Goal: Task Accomplishment & Management: Use online tool/utility

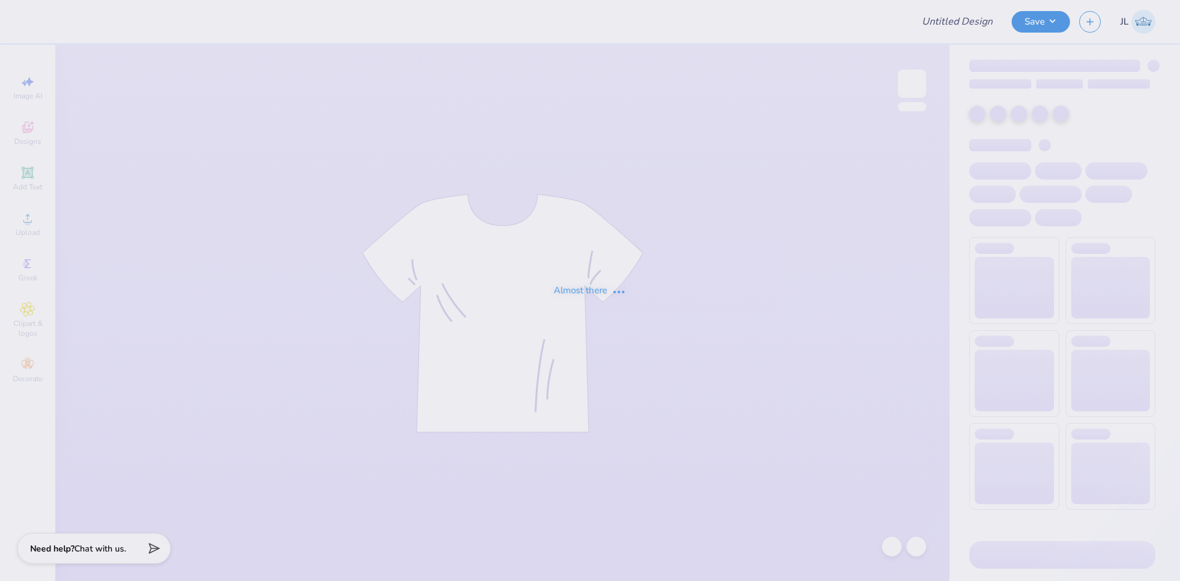
type input "[PERSON_NAME]"
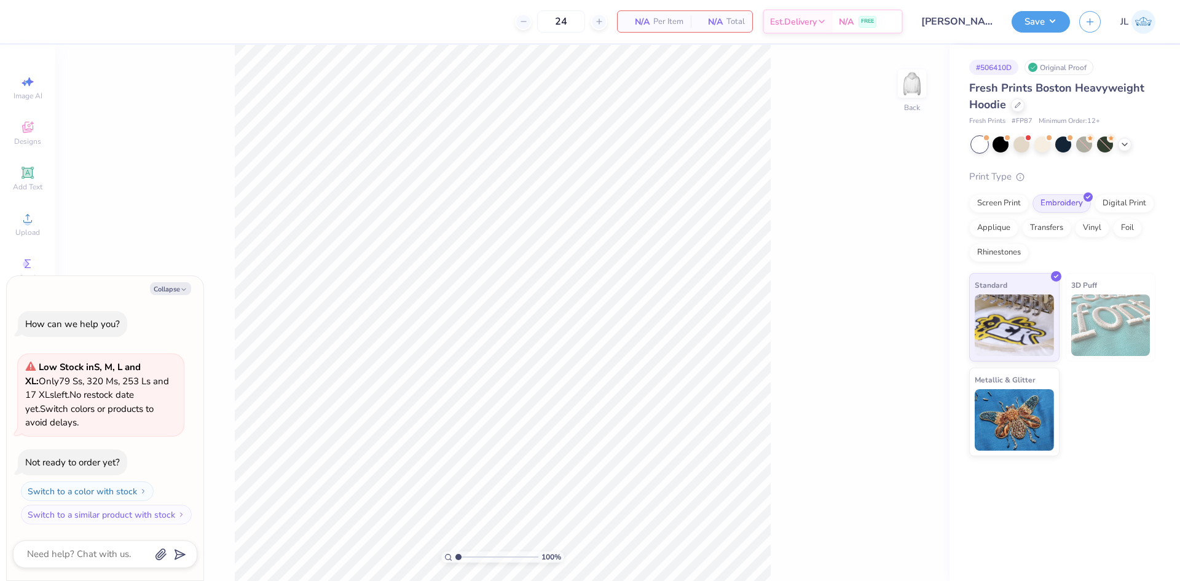
click at [178, 296] on div "Collapse How can we help you? Low Stock in S, M, L and XL : Only 79 Ss, 320 Ms,…" at bounding box center [105, 428] width 197 height 305
click at [175, 297] on div "Collapse How can we help you? Low Stock in S, M, L and XL : Only 79 Ss, 320 Ms,…" at bounding box center [105, 428] width 197 height 305
click at [178, 291] on button "Collapse" at bounding box center [170, 288] width 41 height 13
type textarea "x"
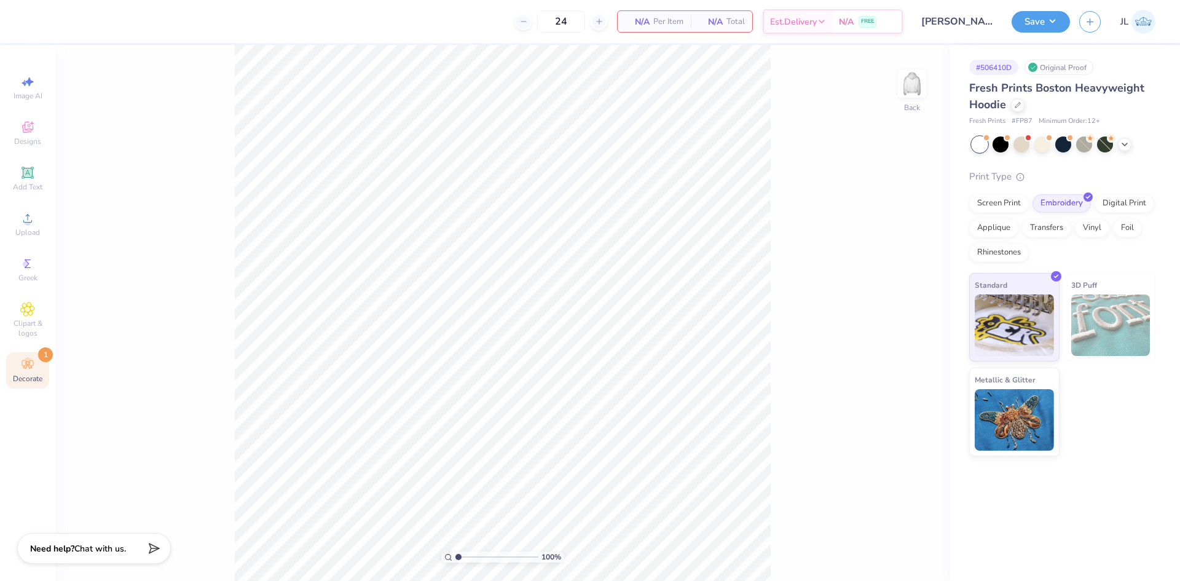
click at [33, 360] on icon at bounding box center [27, 364] width 15 height 15
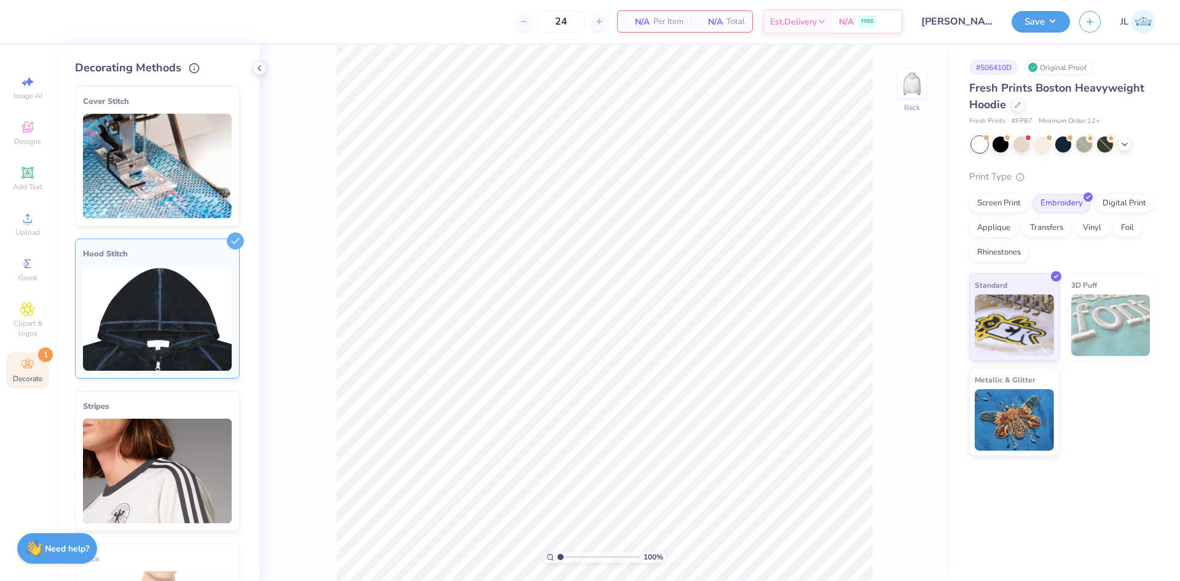
click at [176, 345] on img at bounding box center [157, 318] width 149 height 104
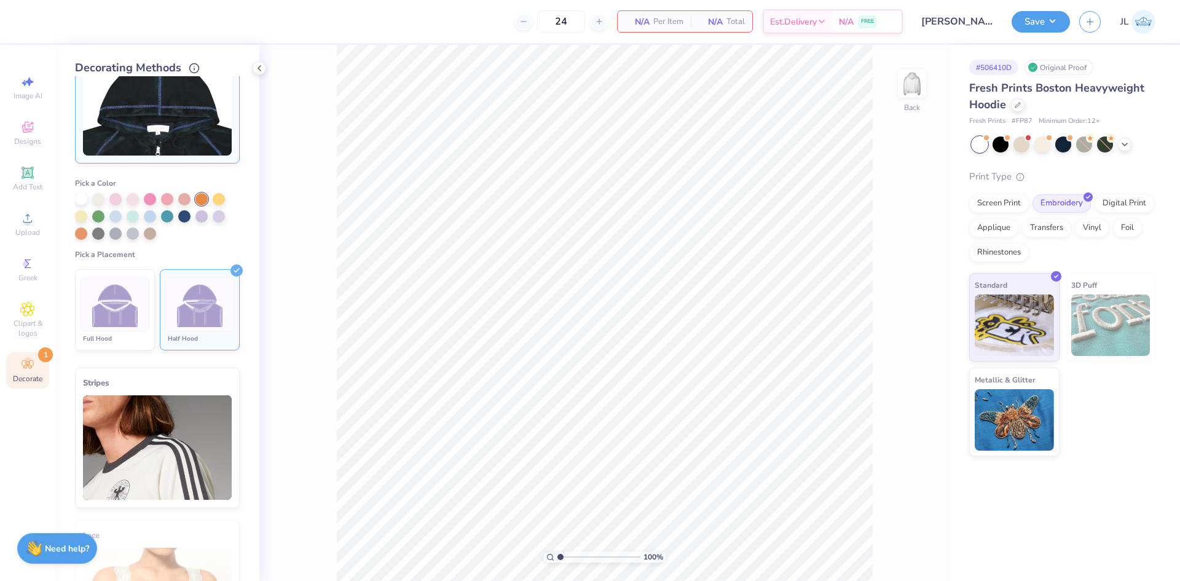
scroll to position [184, 0]
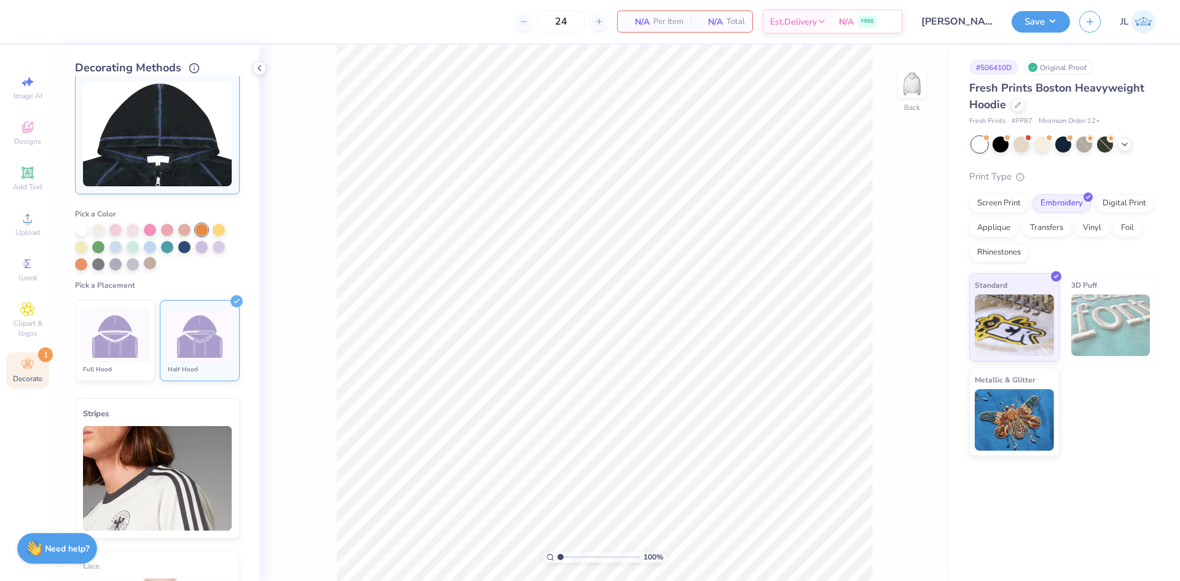
click at [152, 264] on div at bounding box center [150, 263] width 12 height 12
click at [190, 338] on img at bounding box center [200, 335] width 46 height 46
click at [77, 268] on div at bounding box center [81, 263] width 12 height 12
click at [94, 264] on div at bounding box center [98, 263] width 12 height 12
drag, startPoint x: 79, startPoint y: 229, endPoint x: 135, endPoint y: 231, distance: 56.0
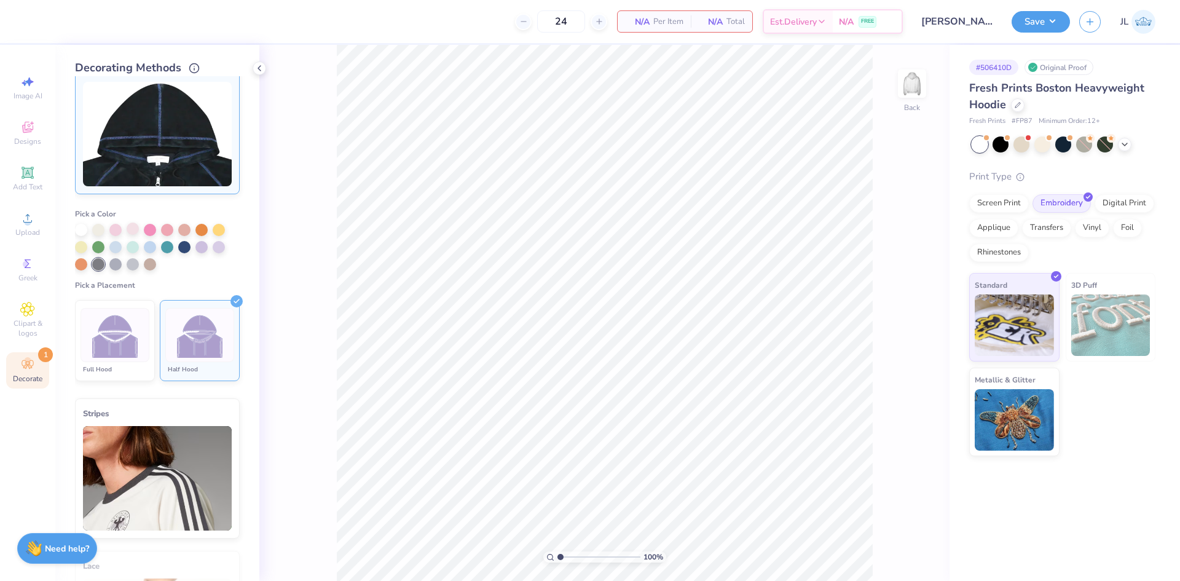
click at [79, 229] on div at bounding box center [81, 230] width 12 height 12
click at [122, 227] on div at bounding box center [115, 228] width 12 height 12
click at [141, 230] on div at bounding box center [157, 247] width 165 height 47
click at [86, 247] on div at bounding box center [81, 246] width 12 height 12
click at [82, 267] on div at bounding box center [81, 263] width 12 height 12
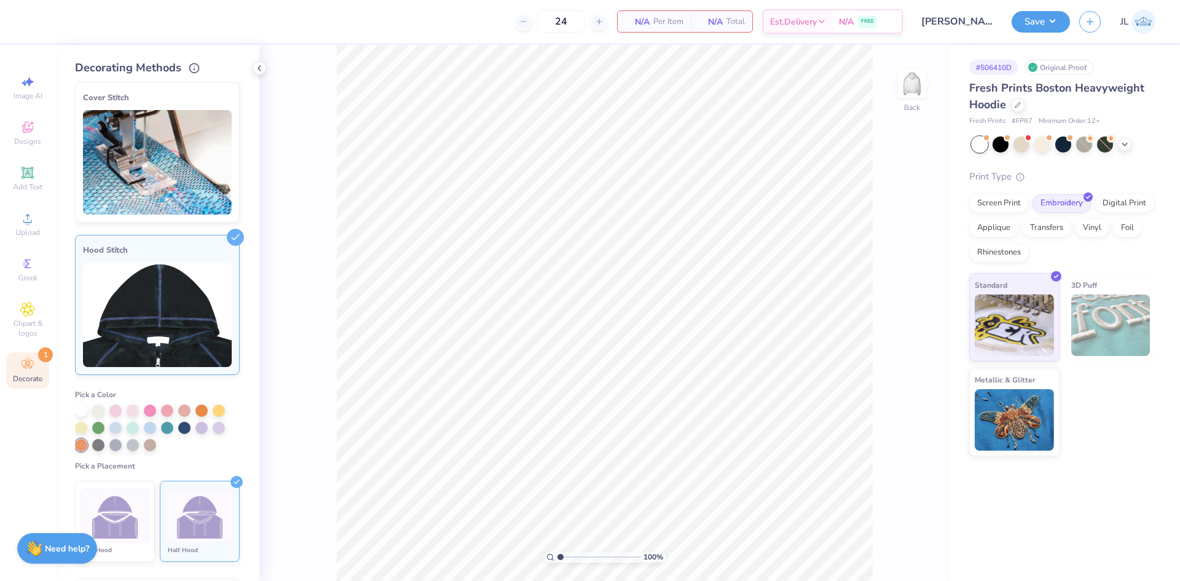
scroll to position [0, 0]
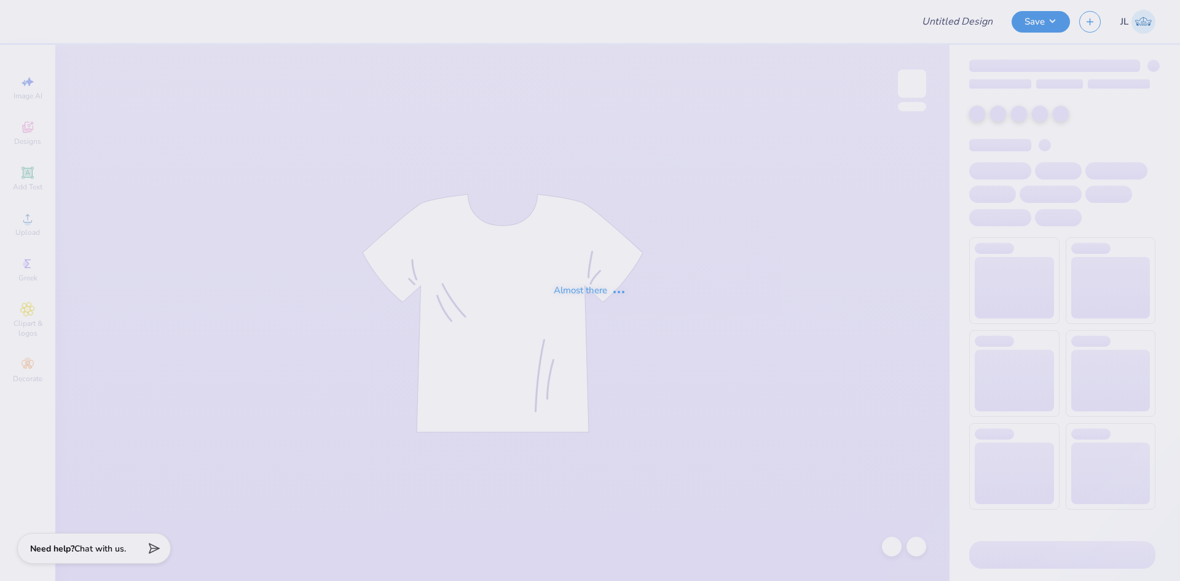
type input "dphie bid day shirt"
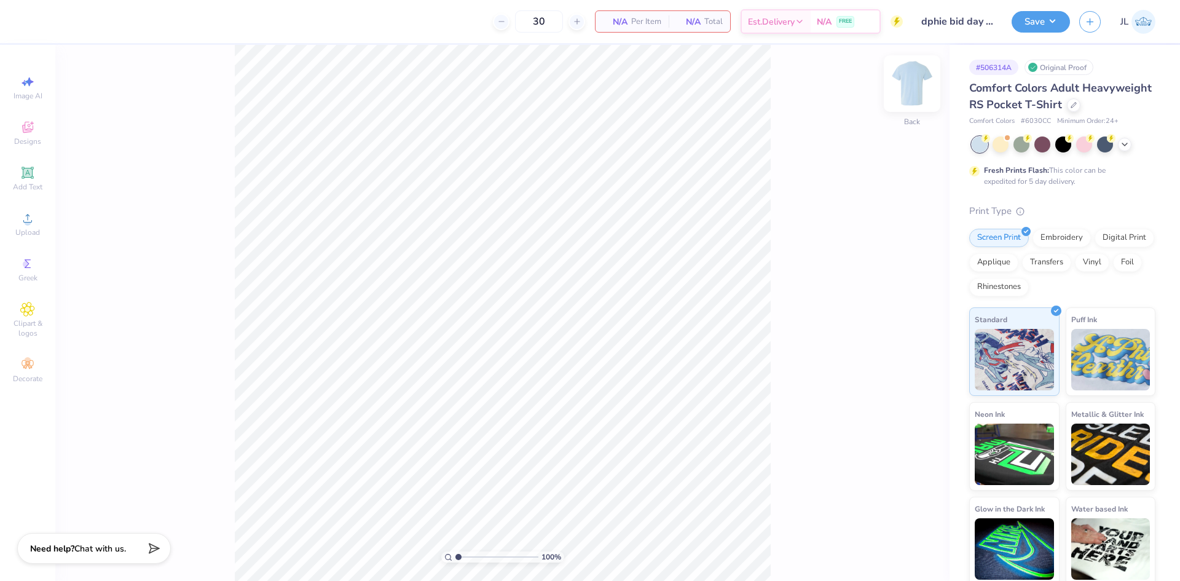
click at [905, 82] on img at bounding box center [912, 83] width 49 height 49
click at [37, 184] on span "Add Text" at bounding box center [28, 187] width 30 height 10
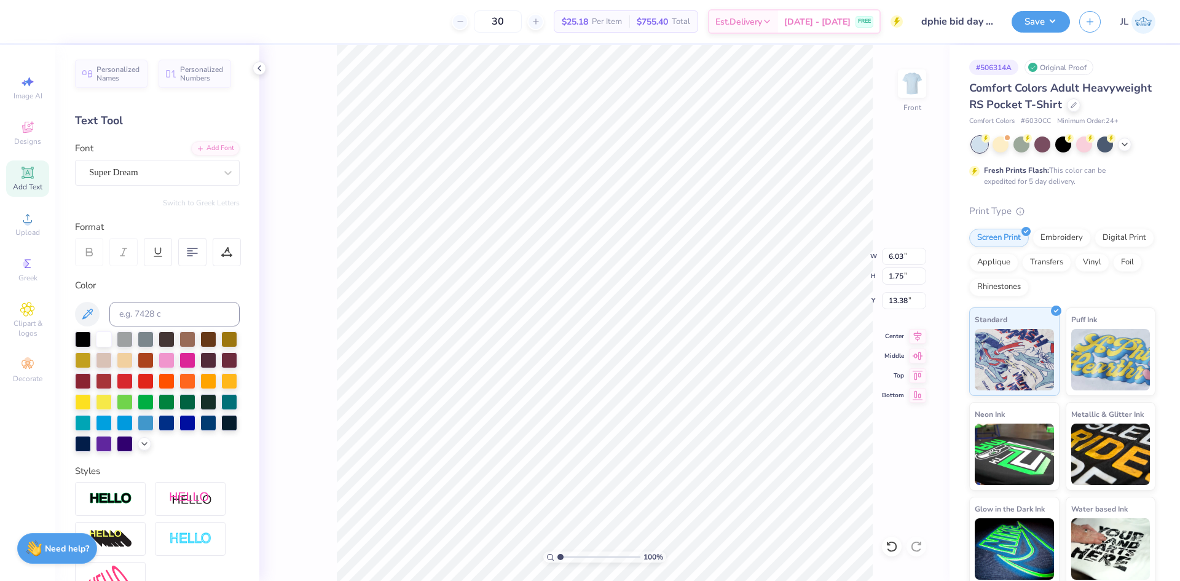
scroll to position [10, 2]
paste textarea "DPHIE"
type textarea "DPHIE"
type input "6.72"
type input "13.37"
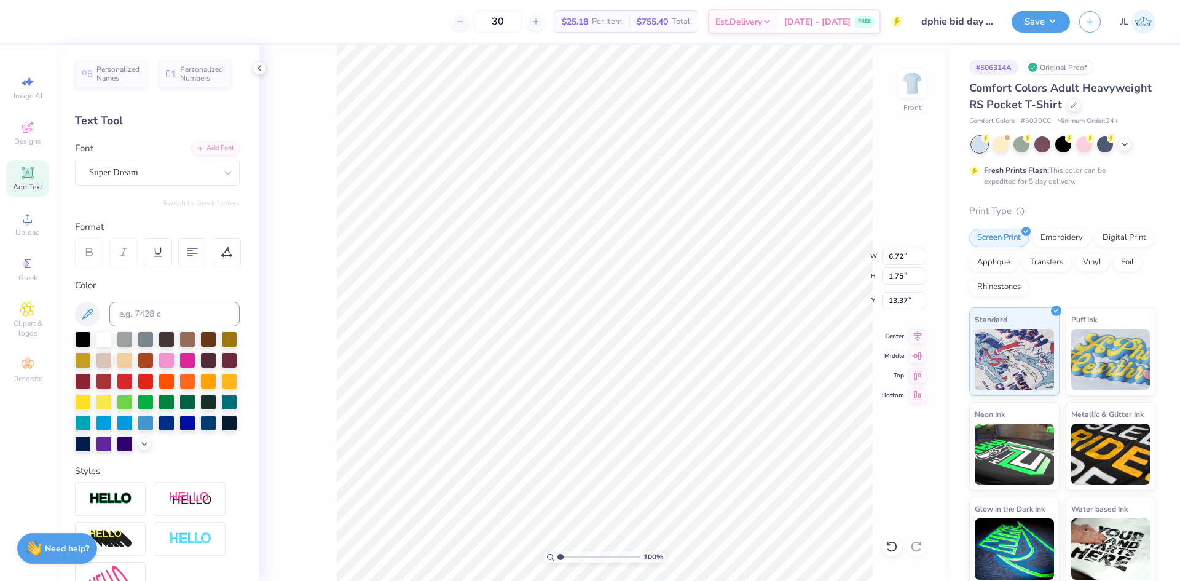
scroll to position [10, 1]
type textarea "A DPHIE"
click at [217, 176] on div at bounding box center [228, 173] width 22 height 22
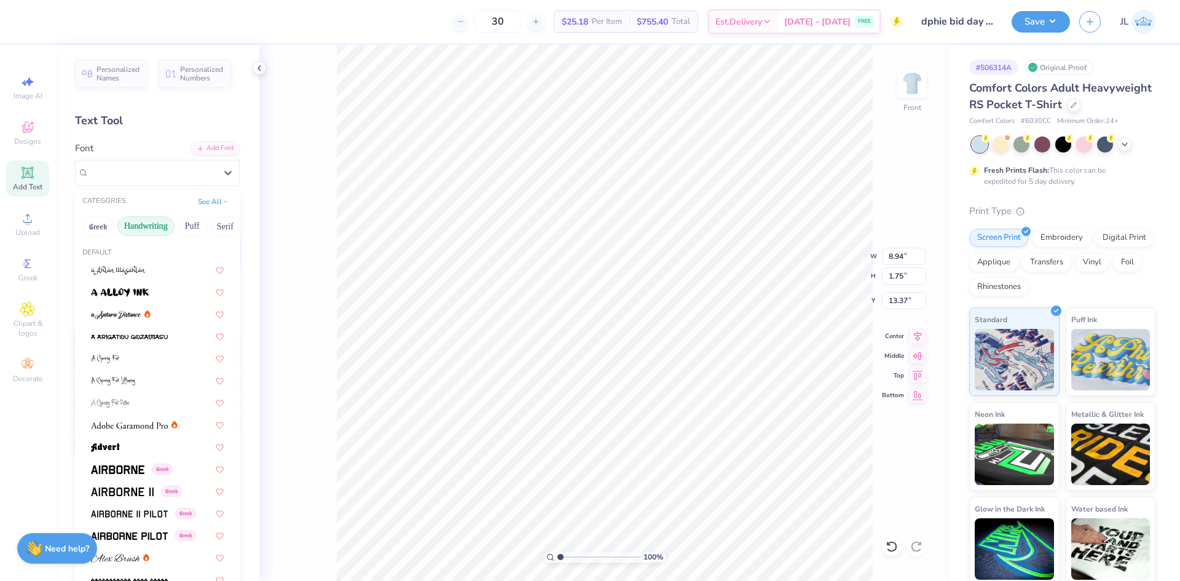
click at [167, 223] on button "Handwriting" at bounding box center [145, 226] width 57 height 20
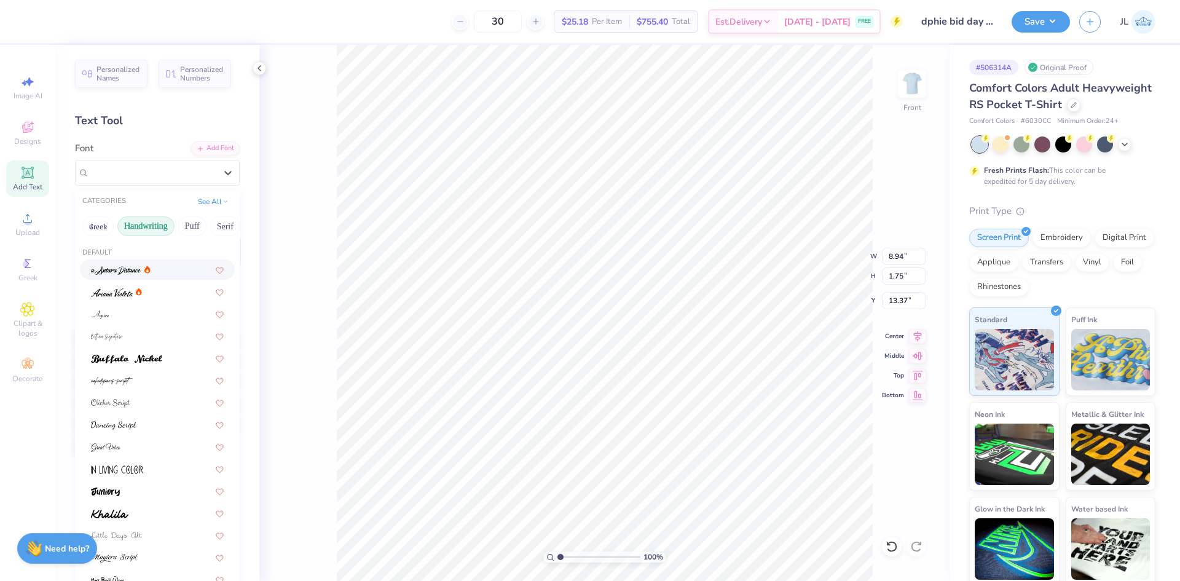
click at [152, 279] on div at bounding box center [157, 269] width 155 height 20
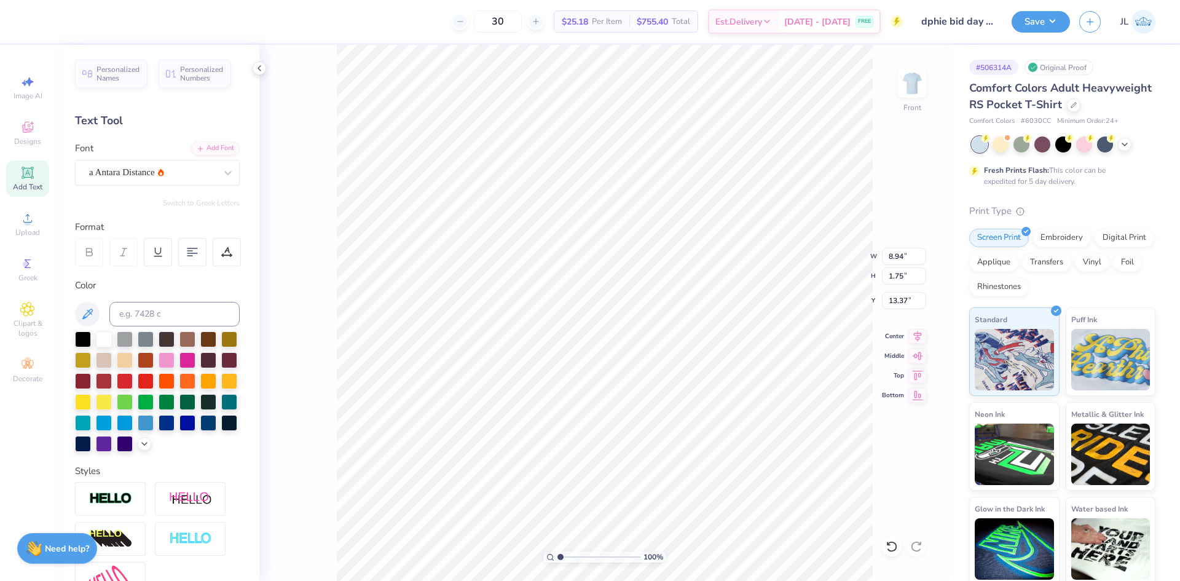
scroll to position [10, 2]
click at [168, 181] on div "a Antara Distance" at bounding box center [152, 172] width 129 height 19
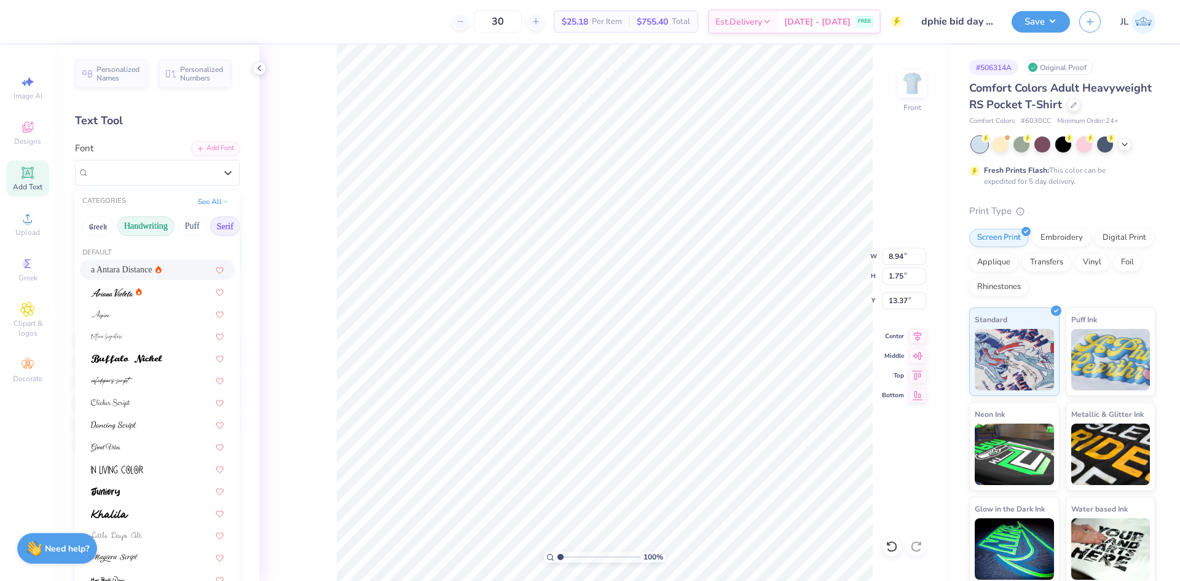
click at [218, 226] on button "Serif" at bounding box center [225, 226] width 30 height 20
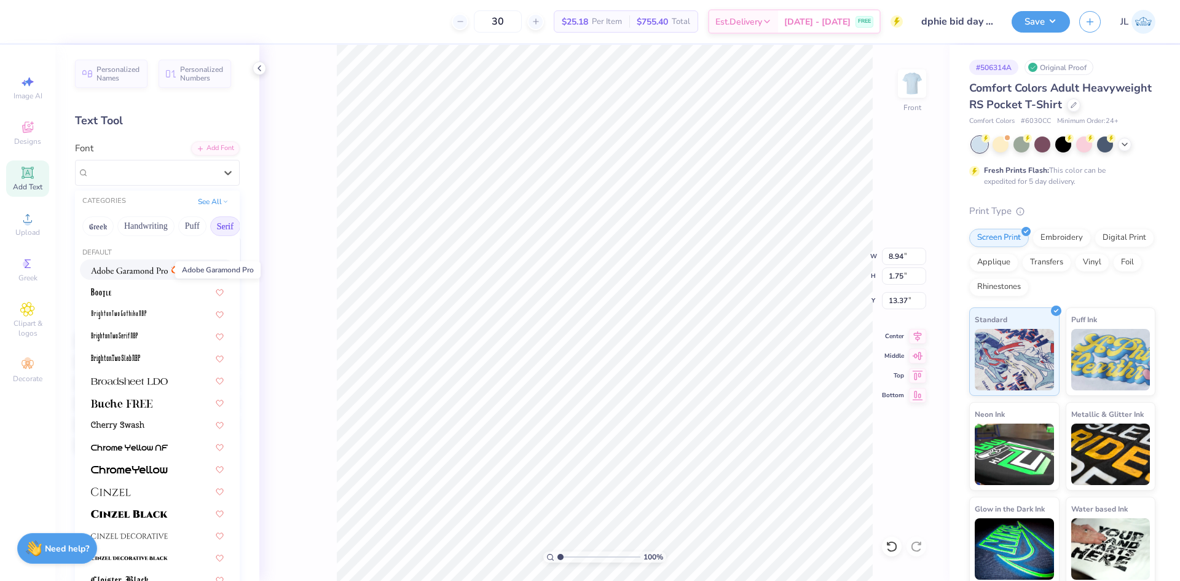
click at [164, 267] on img at bounding box center [129, 270] width 77 height 9
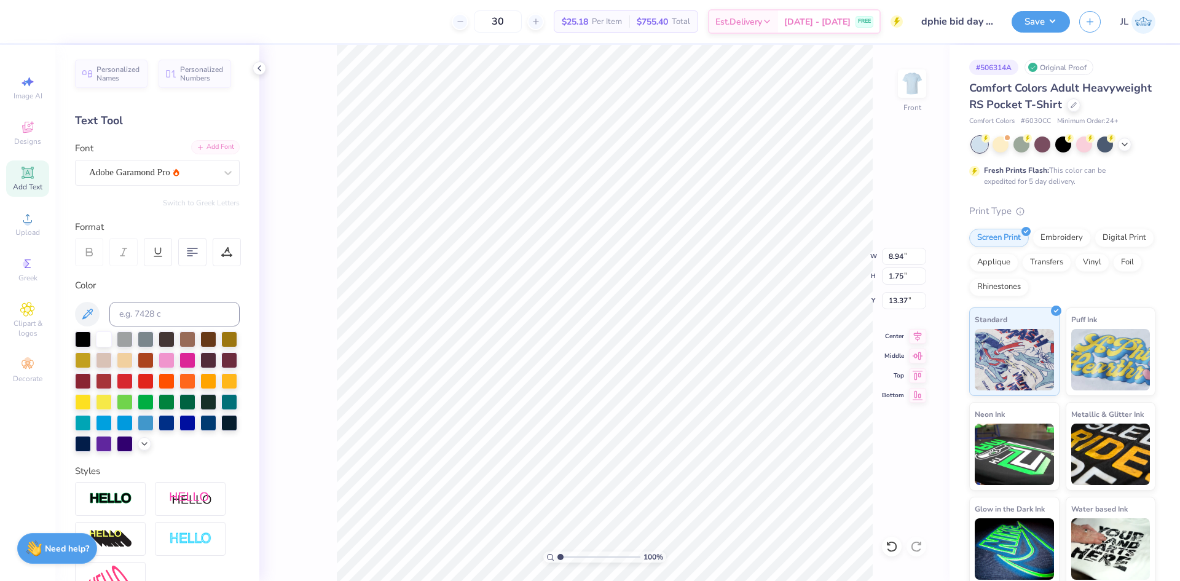
click at [201, 151] on div "Add Font" at bounding box center [215, 147] width 49 height 14
click at [167, 178] on div "Adobe Garamond Pro" at bounding box center [152, 172] width 129 height 19
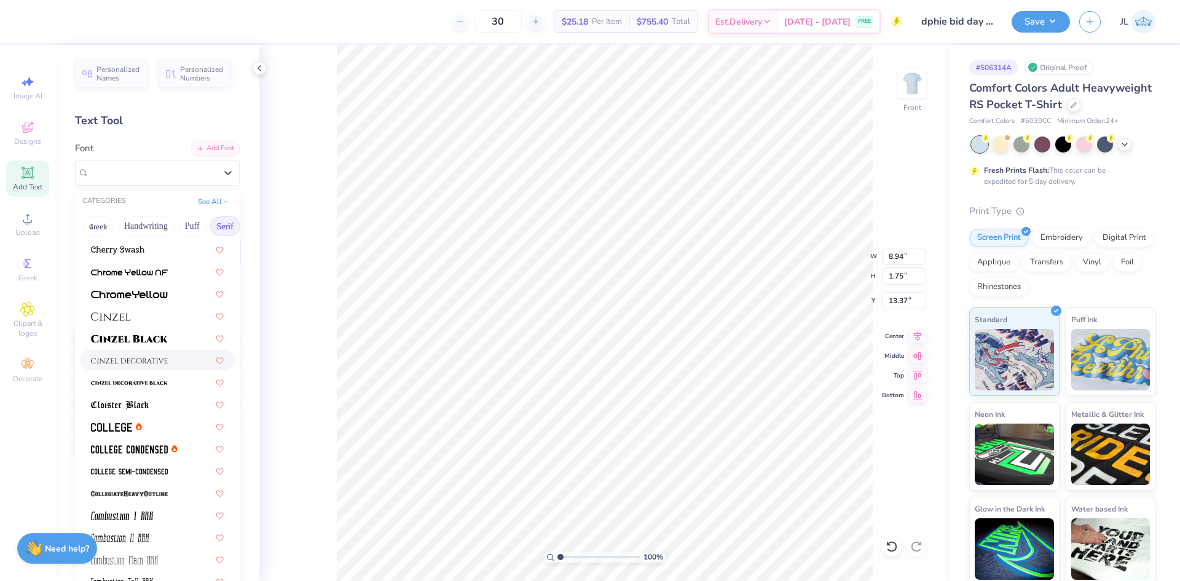
scroll to position [184, 0]
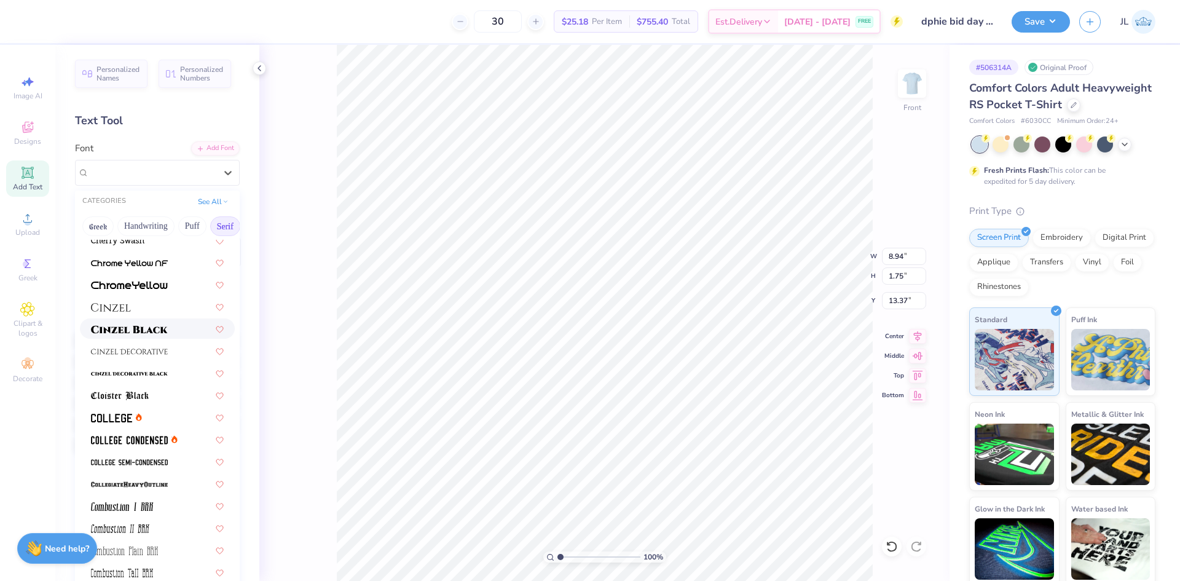
click at [149, 332] on img at bounding box center [129, 329] width 77 height 9
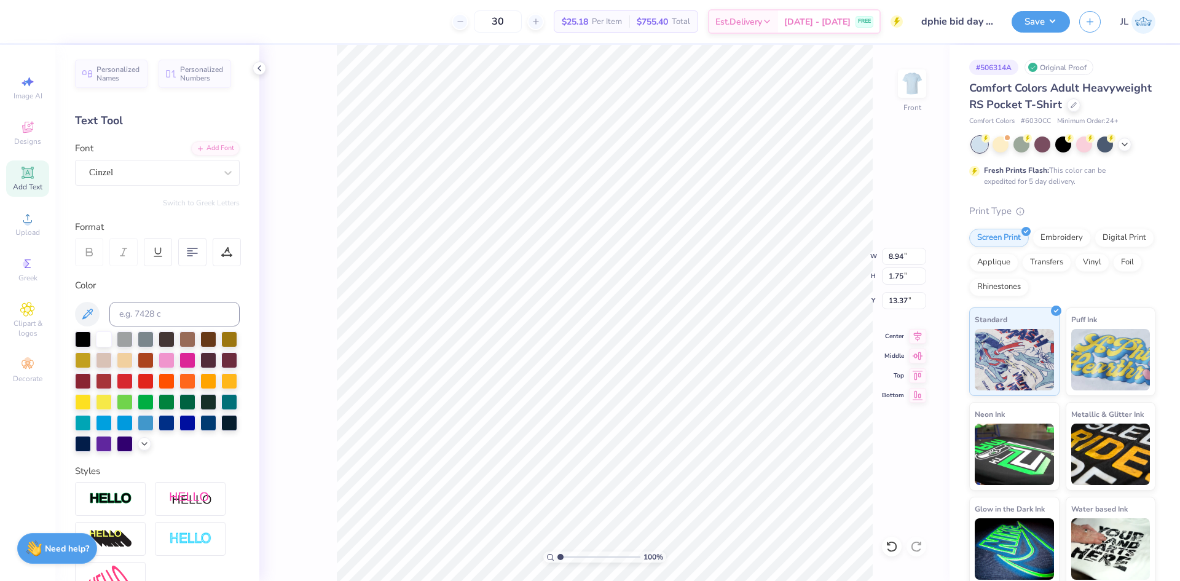
type input "11.22"
type input "1.80"
type input "13.35"
click at [683, 283] on li "Copy" at bounding box center [693, 278] width 96 height 24
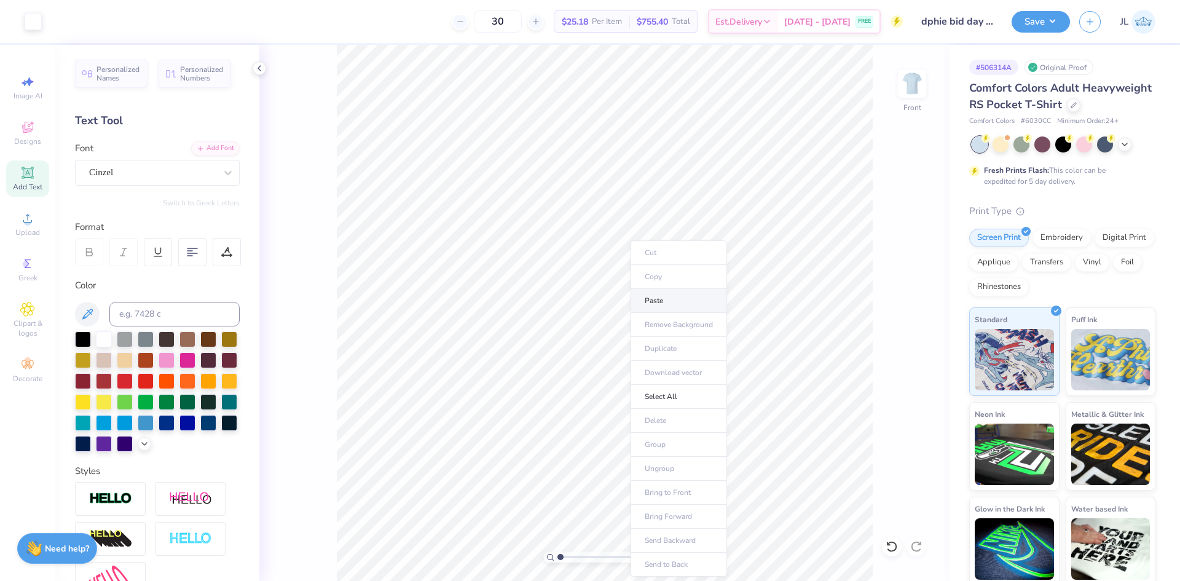
click at [675, 304] on li "Paste" at bounding box center [679, 301] width 96 height 24
type input "10.31"
type textarea "Meant to BE"
type input "14.32"
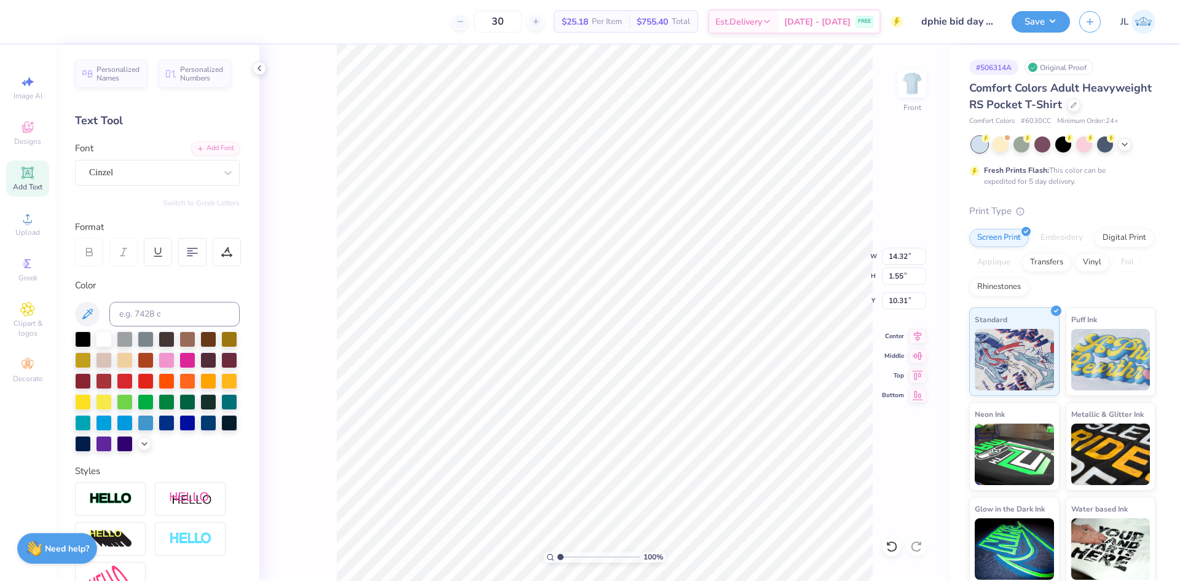
type input "1.55"
type input "10.40"
click at [209, 148] on div "Add Font" at bounding box center [215, 147] width 49 height 14
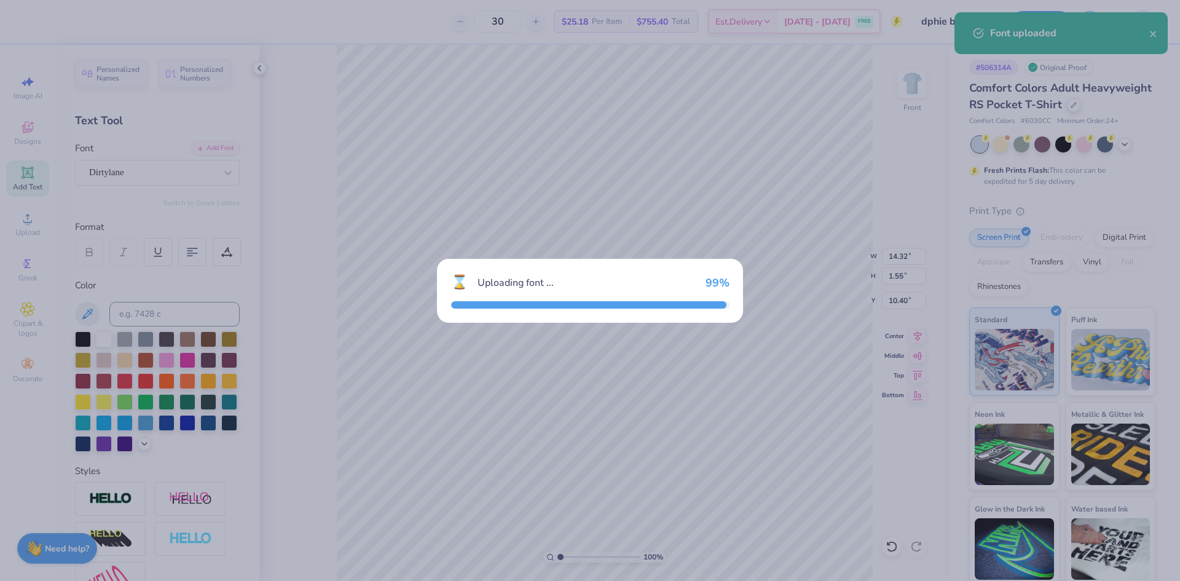
type input "7.30"
type input "1.32"
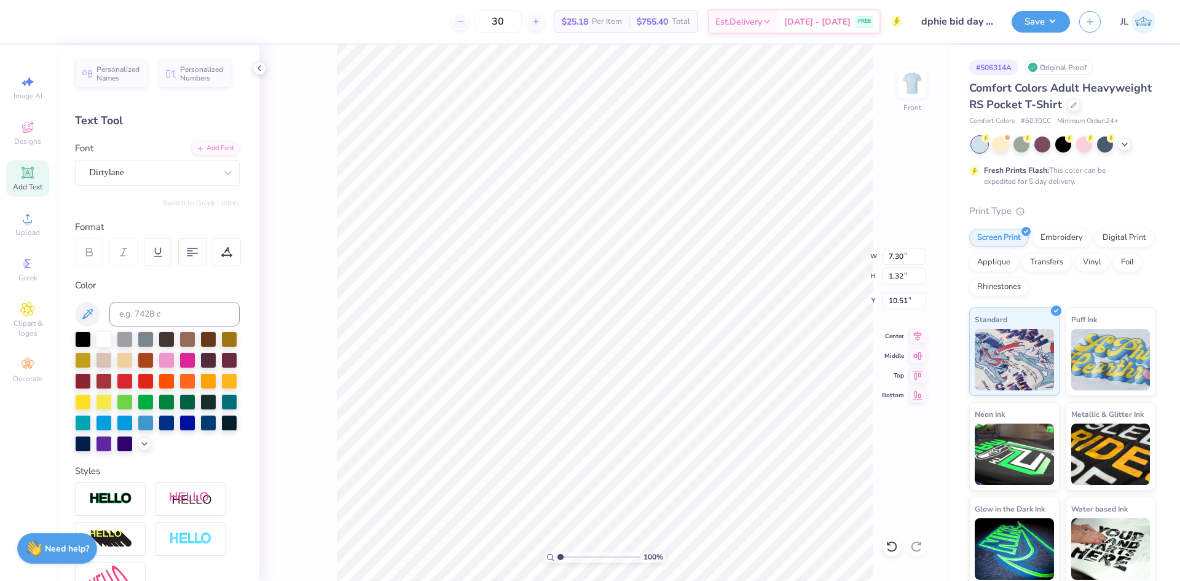
type input "9.91"
type input "11.09"
type input "2.01"
type input "11.10"
type textarea "Meant to be"
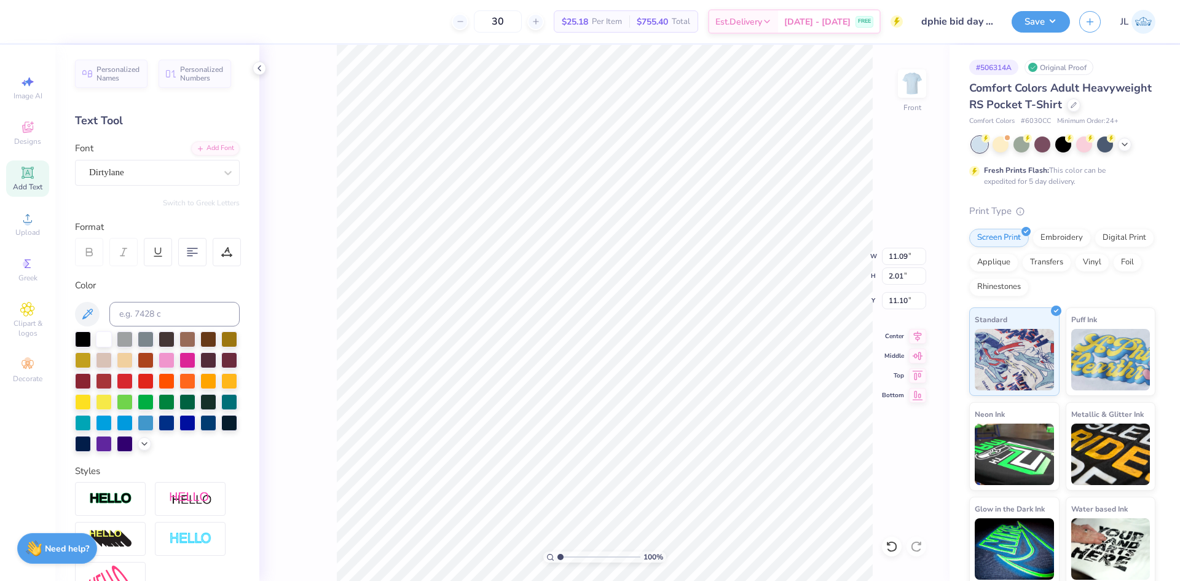
type input "10.12"
type input "1.94"
type input "10.16"
type input "10.85"
type input "2.08"
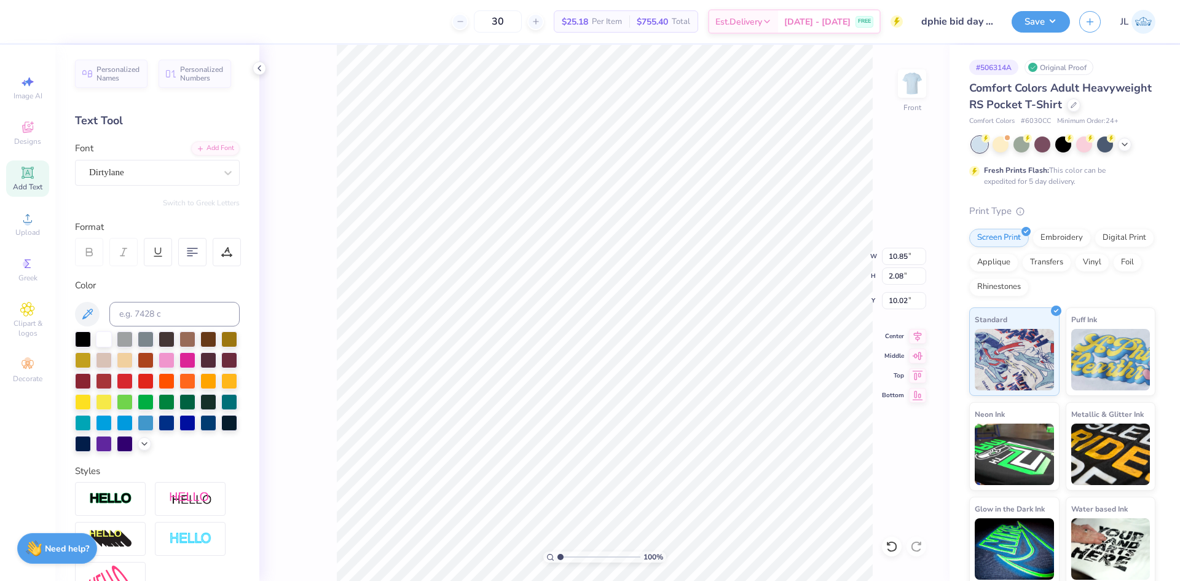
type input "10.92"
type input "11.22"
type input "1.80"
type input "13.35"
click at [695, 278] on li "Copy" at bounding box center [711, 278] width 96 height 24
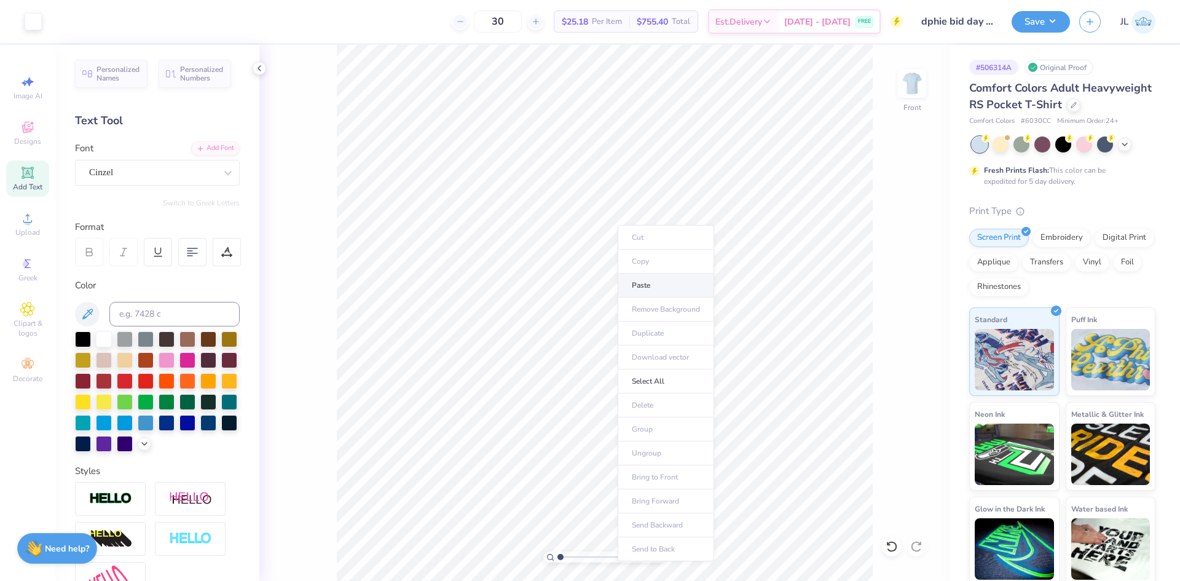
click at [653, 288] on li "Paste" at bounding box center [666, 286] width 96 height 24
type input "8.66"
type textarea "i was"
type input "6.31"
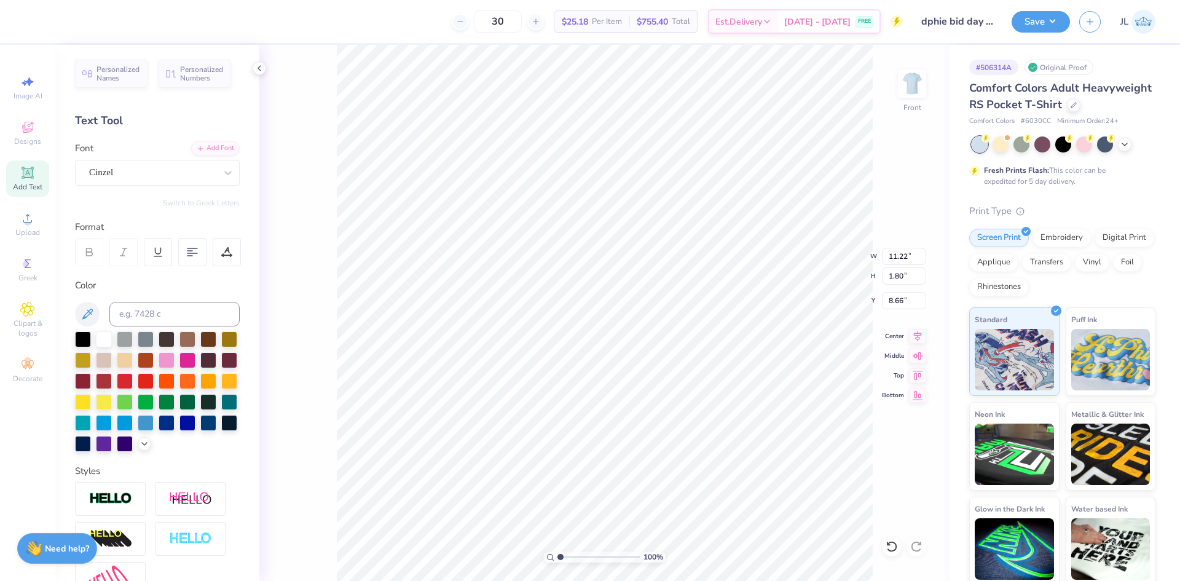
type input "1.61"
type input "8.75"
click at [200, 179] on div "Cinzel" at bounding box center [152, 172] width 129 height 19
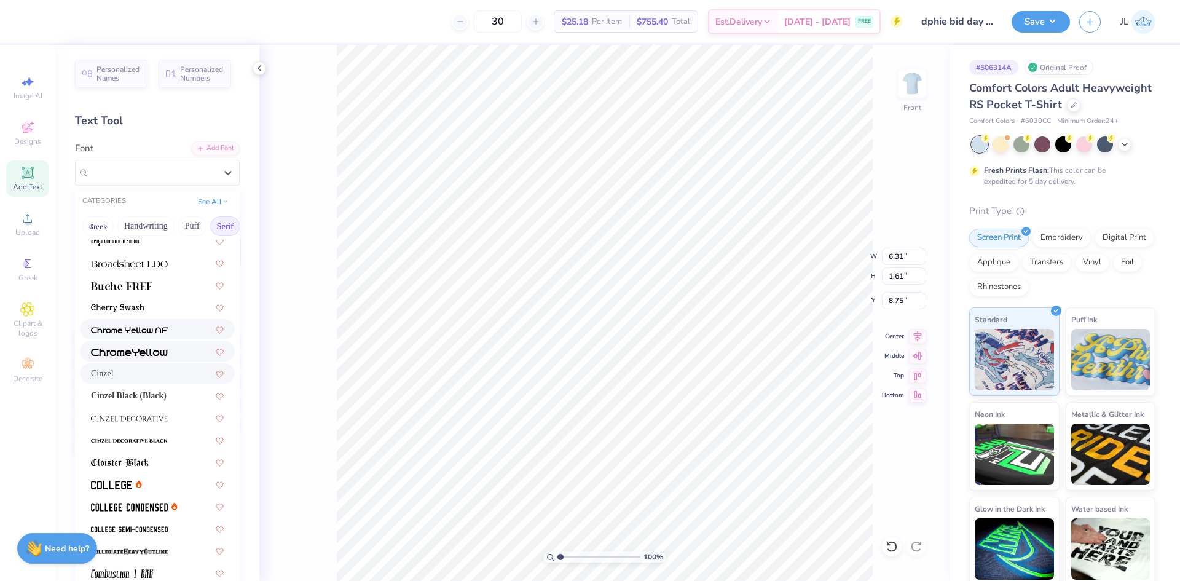
scroll to position [123, 0]
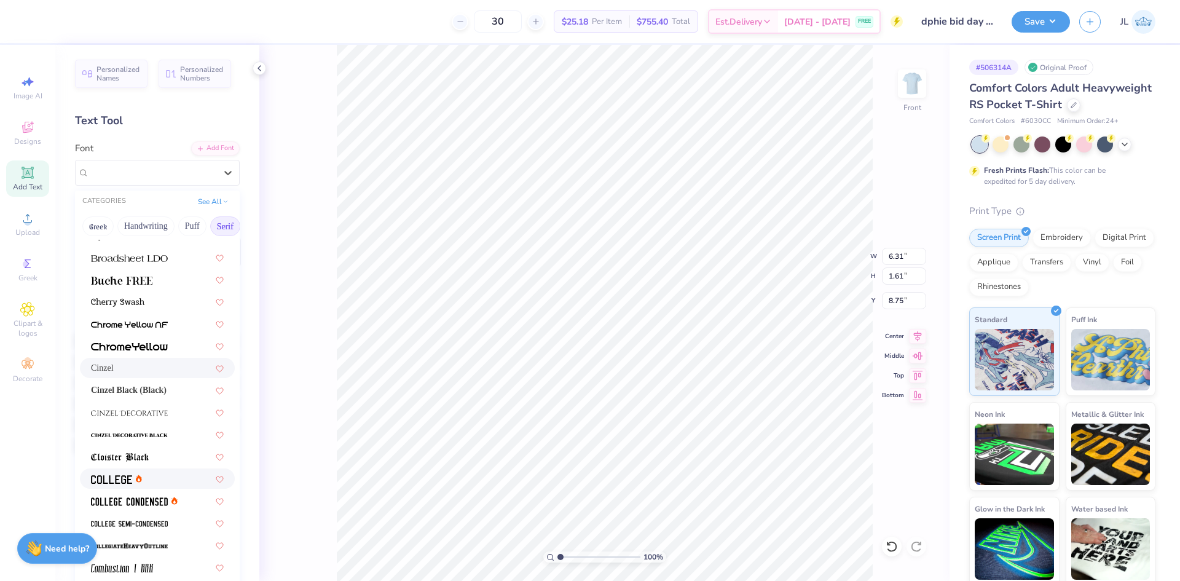
click at [161, 471] on div at bounding box center [157, 478] width 155 height 20
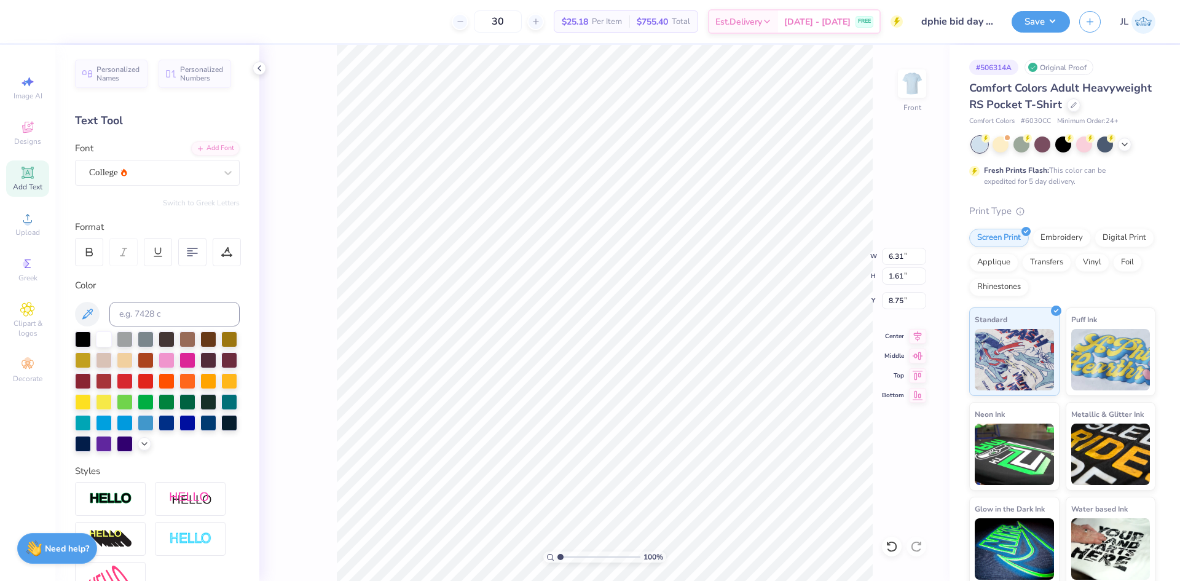
type input "5.72"
type input "1.70"
type input "8.71"
click at [176, 187] on div "Personalized Names Personalized Numbers Text Tool Add Font Font College Switch …" at bounding box center [157, 313] width 204 height 536
click at [176, 175] on div "College" at bounding box center [152, 172] width 129 height 19
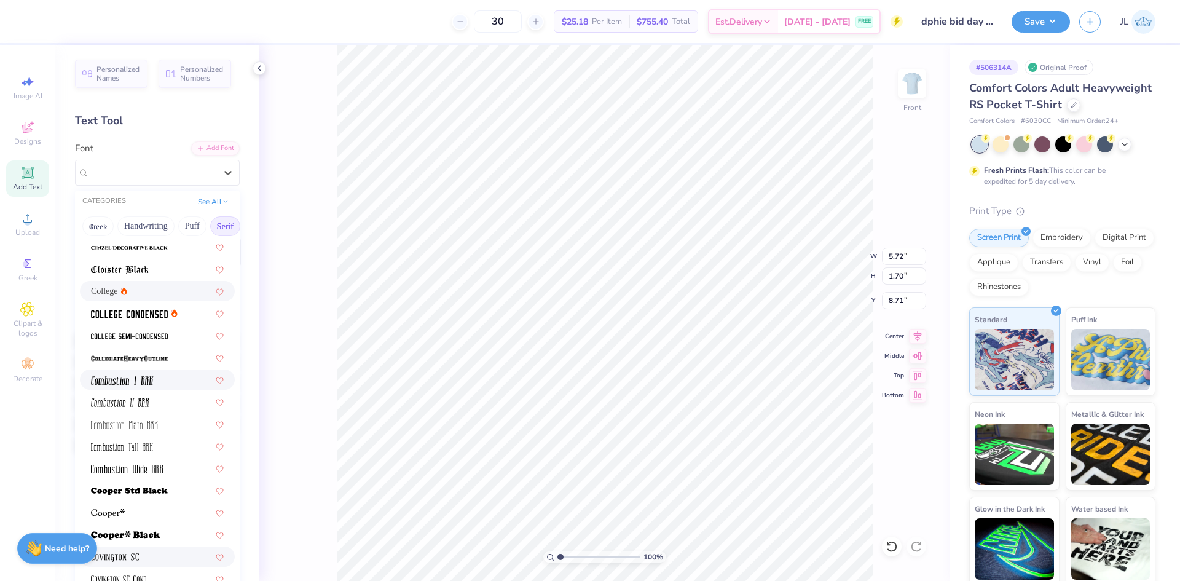
scroll to position [492, 0]
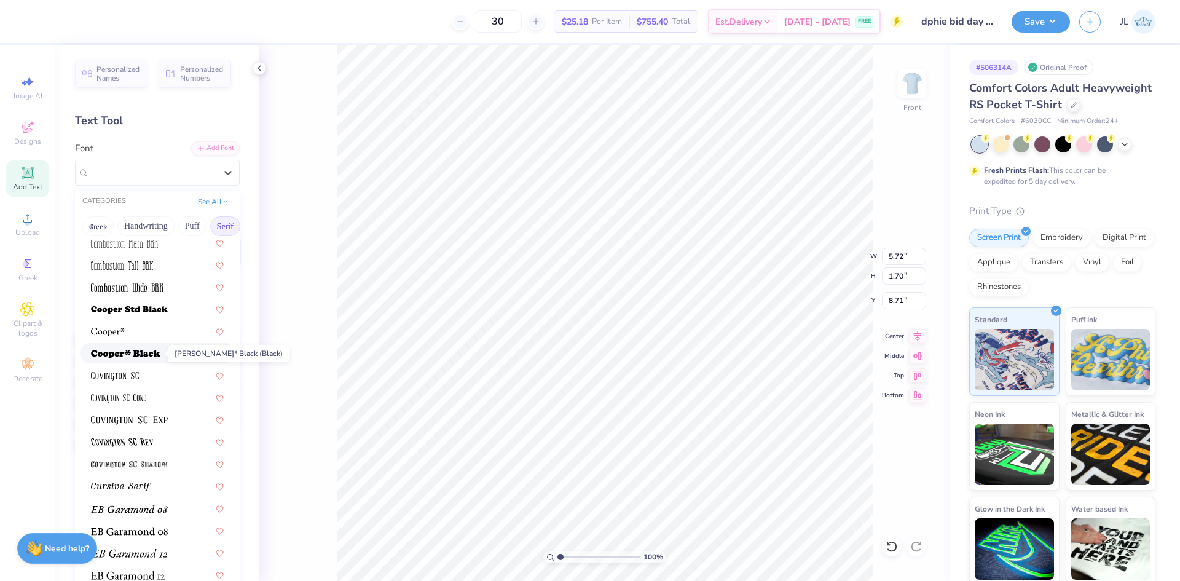
click at [152, 350] on img at bounding box center [125, 354] width 69 height 9
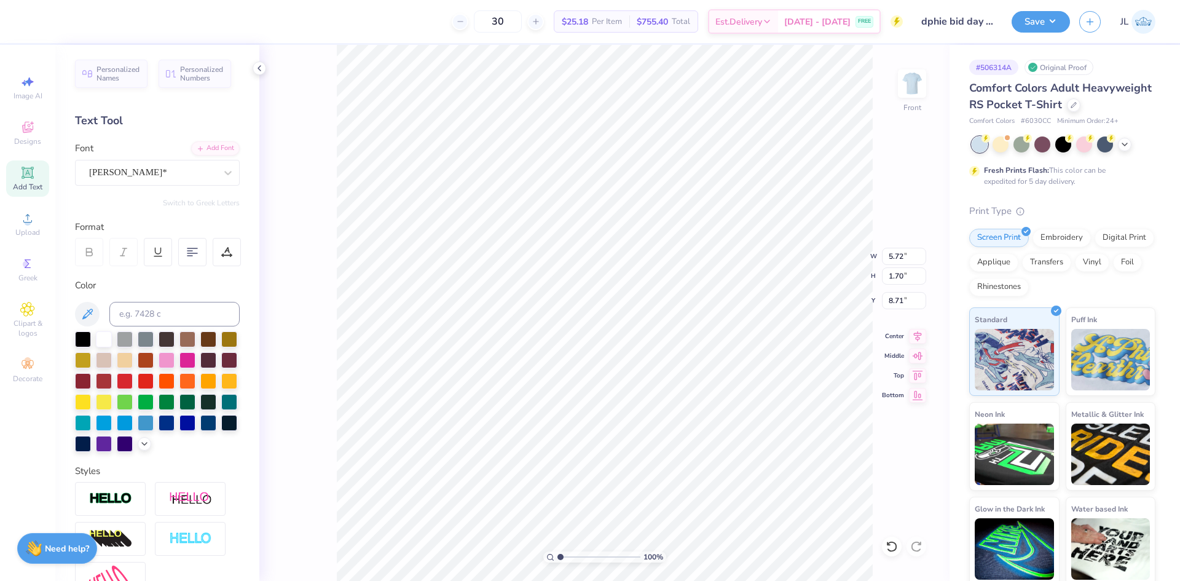
type input "6.46"
type input "1.84"
type input "8.64"
click at [163, 175] on div "[PERSON_NAME]*" at bounding box center [152, 172] width 129 height 19
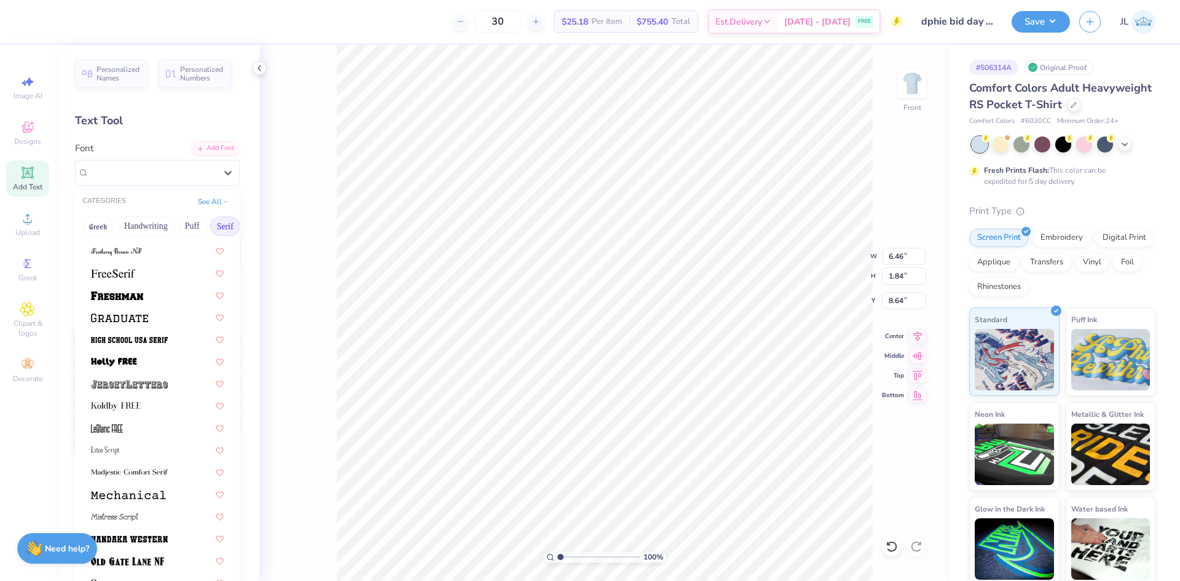
scroll to position [1045, 0]
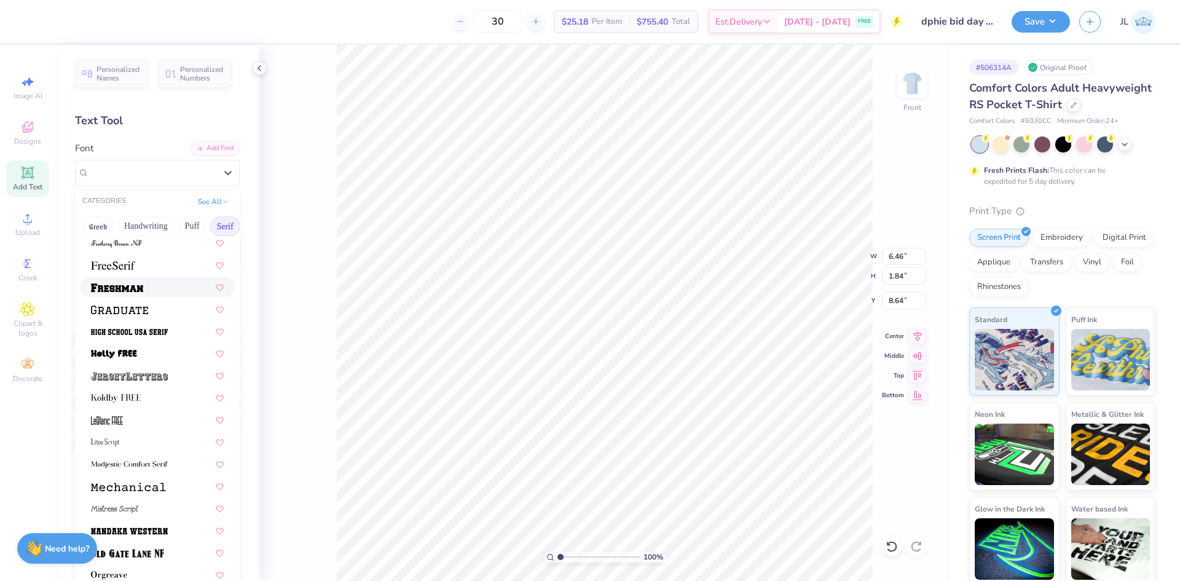
click at [152, 288] on div at bounding box center [157, 286] width 133 height 13
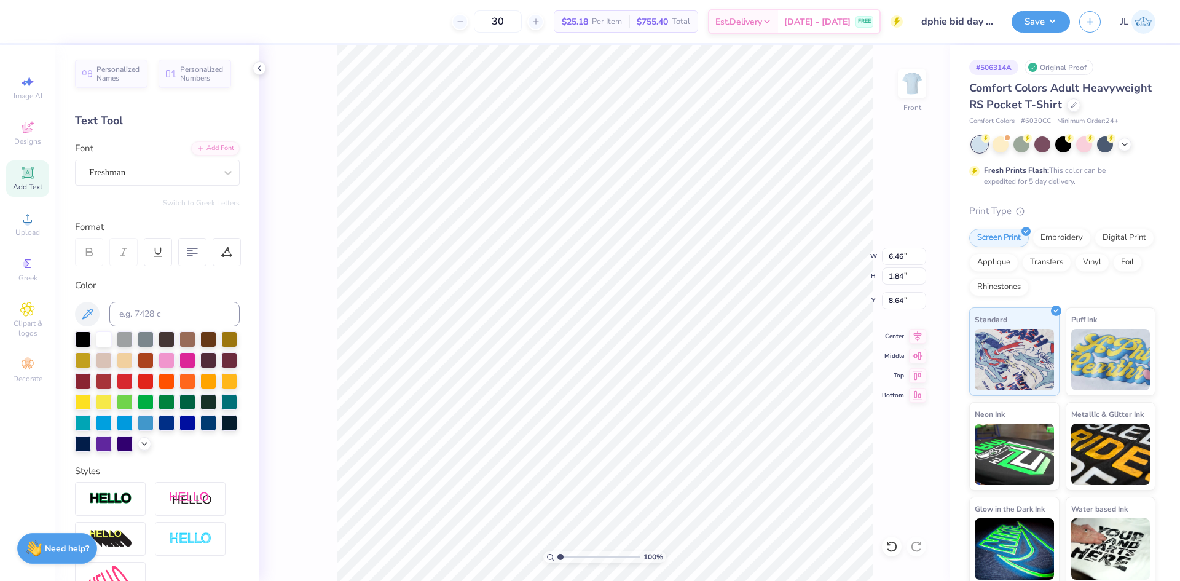
type input "7.09"
type input "1.66"
type input "8.73"
type input "11.22"
type input "1.80"
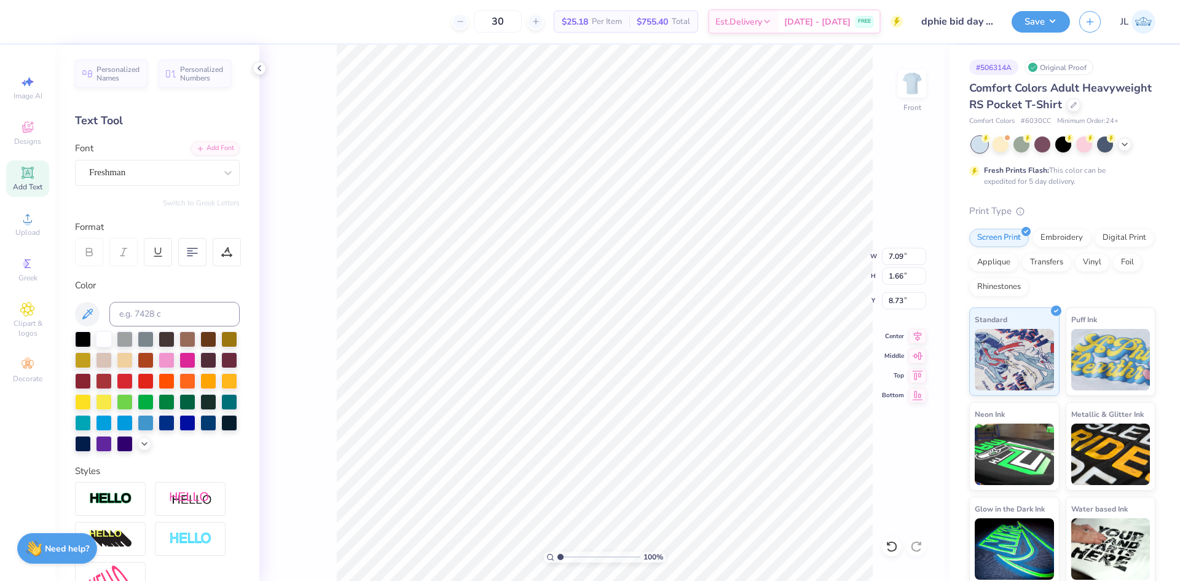
type input "13.35"
click at [188, 169] on div "Cinzel" at bounding box center [152, 172] width 129 height 19
click at [141, 268] on div "Freshman" at bounding box center [157, 269] width 133 height 13
type input "fres"
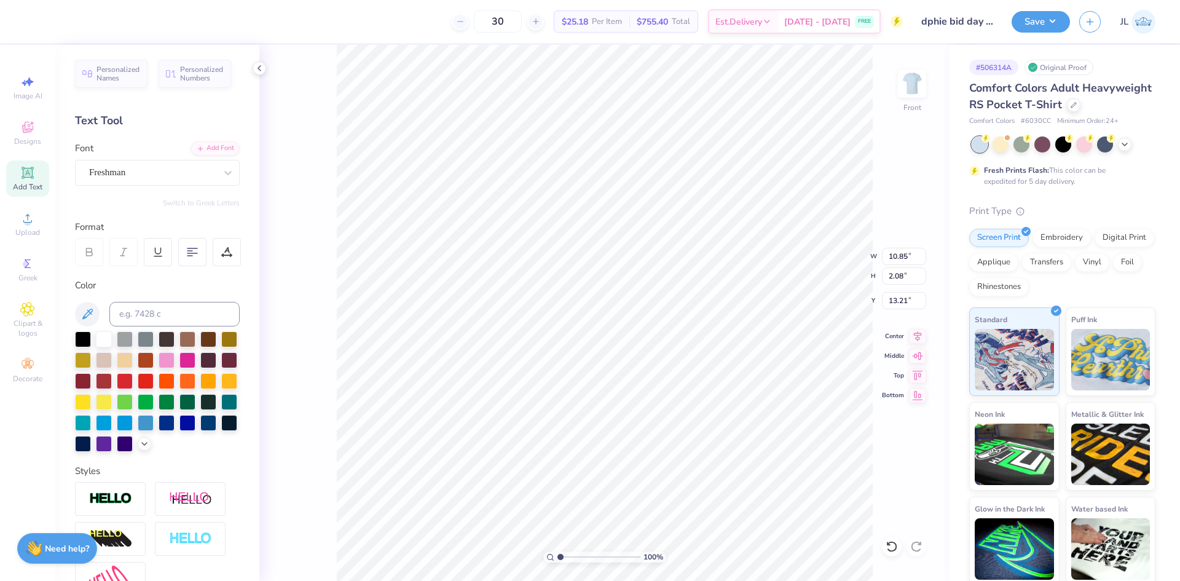
type input "13.40"
type input "7.09"
type input "1.66"
type input "8.73"
type input "10.85"
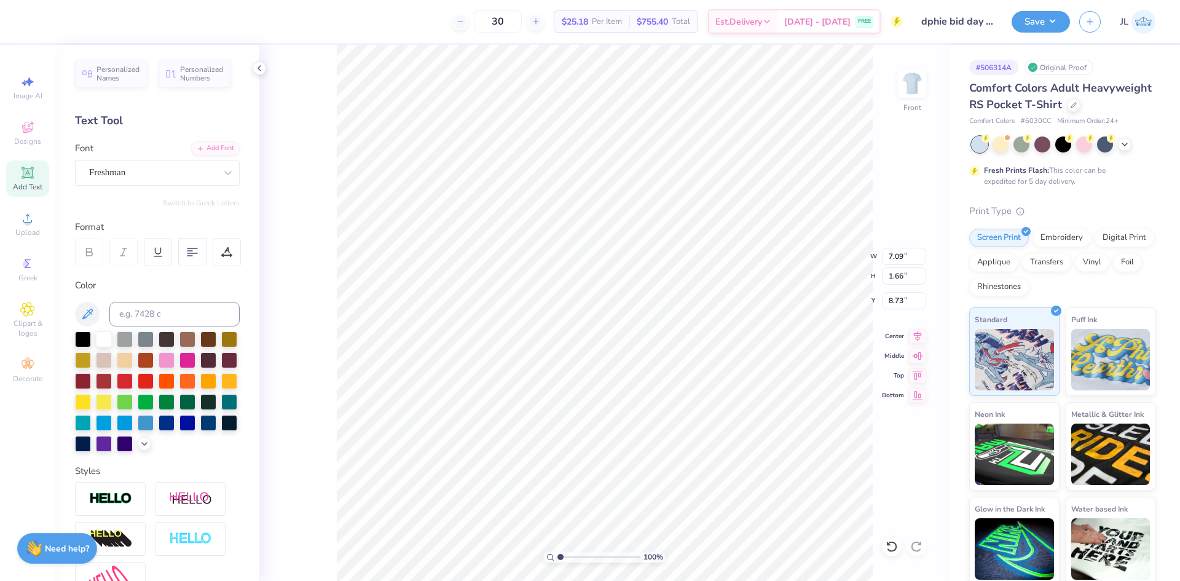
type input "4.28"
type input "8.99"
type input "10.97"
type input "2.57"
type input "8.08"
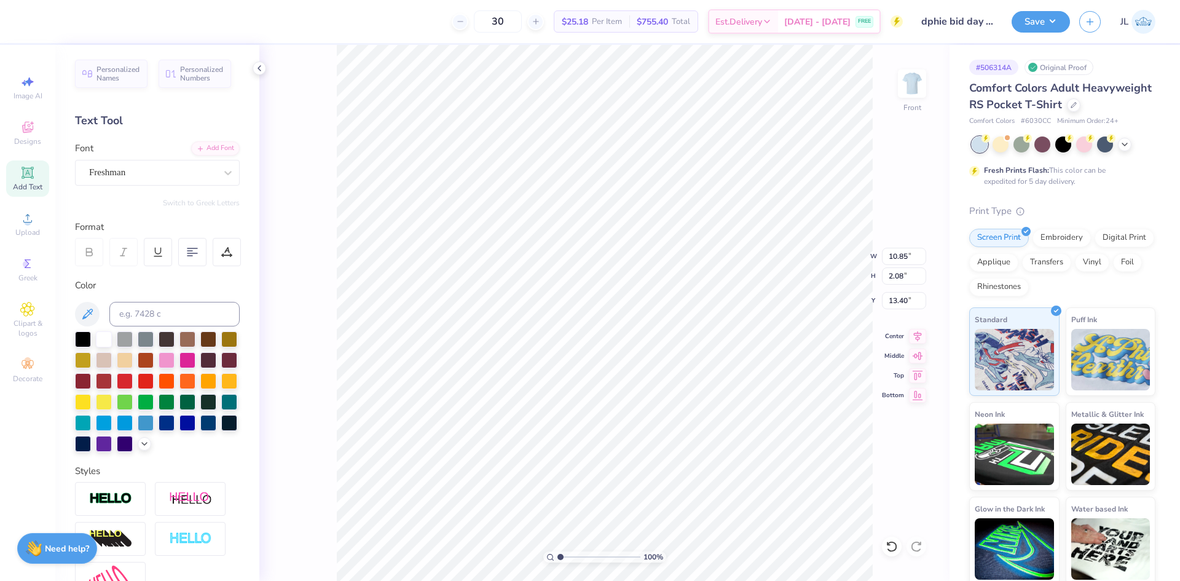
type input "4.56"
type input "10.92"
type input "10.83"
type input "7.31"
type input "8.08"
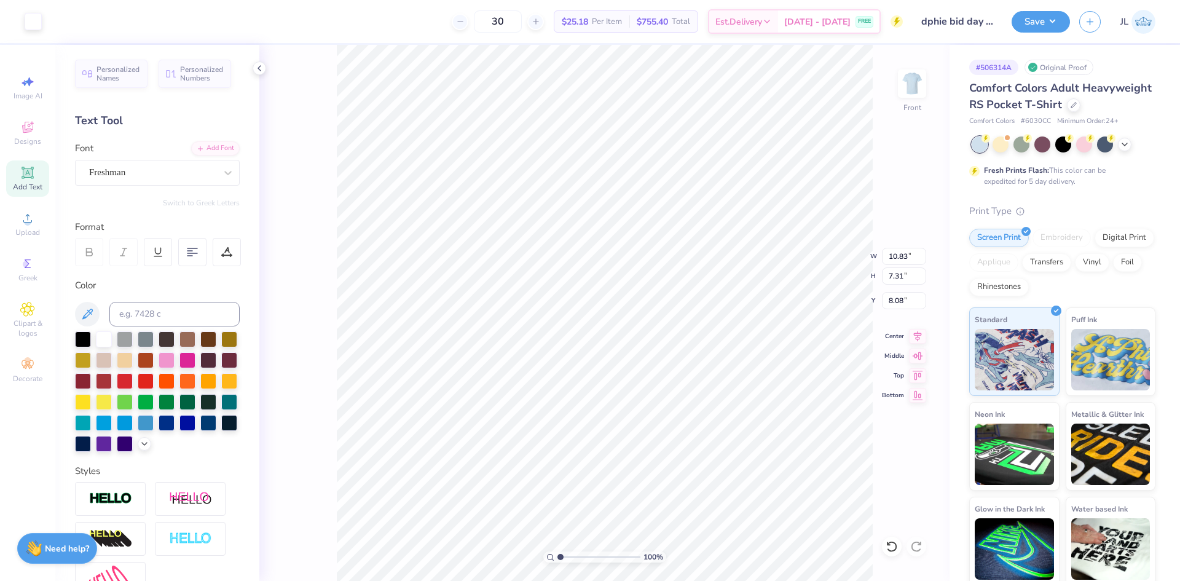
type input "12.16"
type input "8.20"
type input "10.83"
type input "7.31"
type input "10.72"
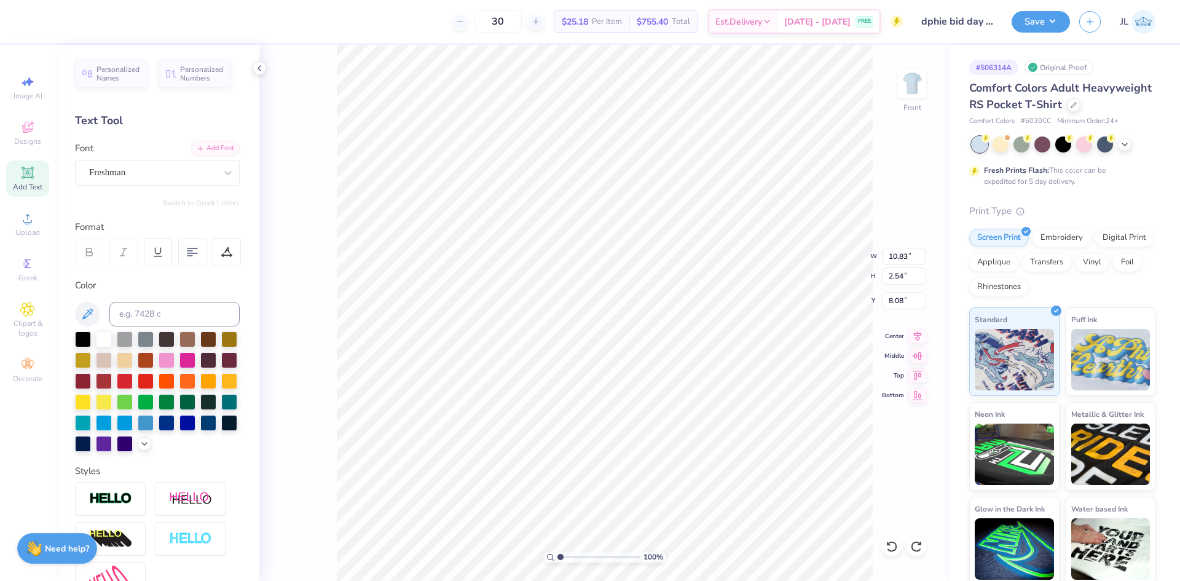
type input "2.06"
type input "10.89"
type input "4.50"
type input "11.82"
type input "7.97"
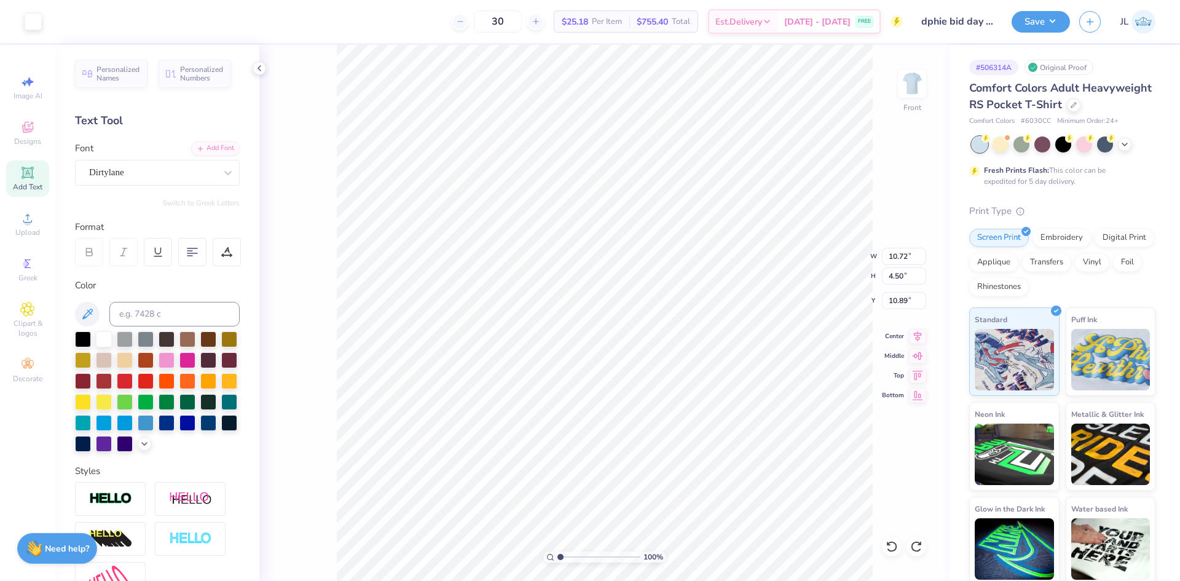
type input "8.08"
click at [891, 255] on input "11.82" at bounding box center [904, 256] width 44 height 17
click at [720, 441] on li "Group" at bounding box center [705, 446] width 96 height 24
click at [896, 256] on input "11.82" at bounding box center [904, 256] width 44 height 17
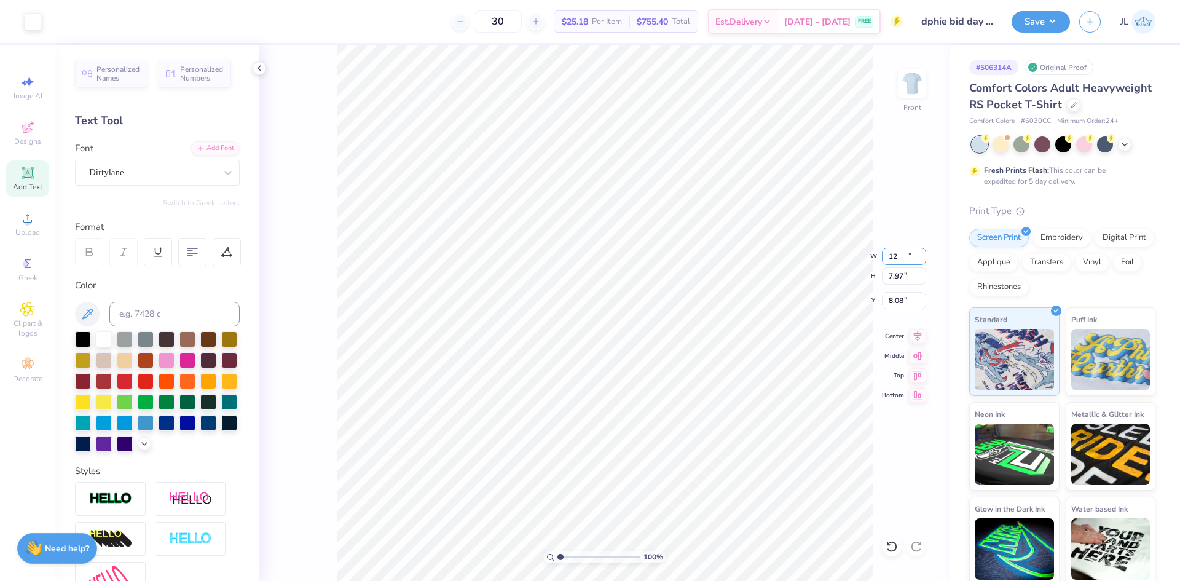
type input "12.00"
type input "8.09"
click at [893, 297] on input "8.02" at bounding box center [904, 300] width 44 height 17
click at [894, 297] on input "8.02" at bounding box center [904, 300] width 44 height 17
type input "3.00"
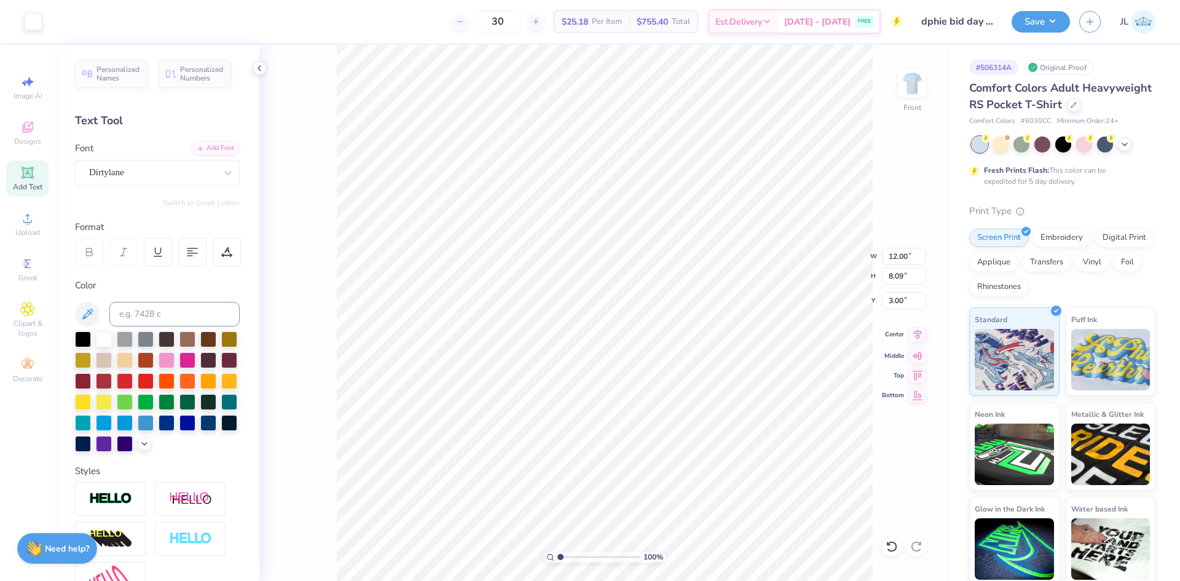
click at [917, 338] on icon at bounding box center [917, 334] width 17 height 15
click at [919, 339] on icon at bounding box center [917, 334] width 17 height 15
click at [888, 282] on input "8.09" at bounding box center [904, 275] width 44 height 17
type input "8"
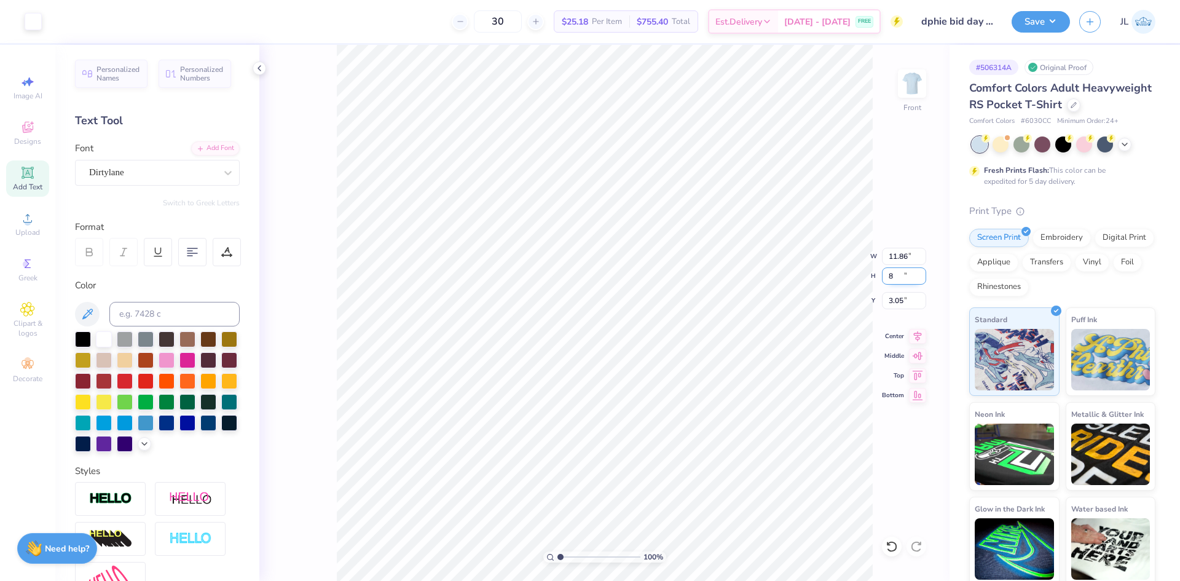
type input "11.86"
type input "8.00"
type input "3.05"
click at [897, 258] on input "11.86" at bounding box center [904, 256] width 44 height 17
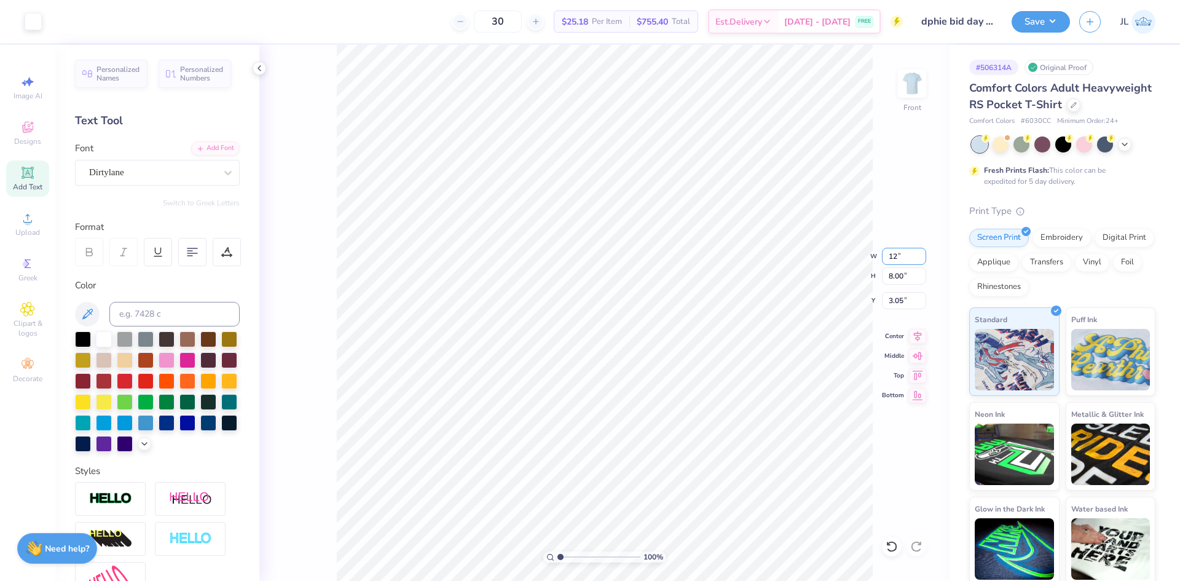
type input "12.00"
type input "8.09"
type input "3.00"
click at [924, 92] on img at bounding box center [912, 83] width 49 height 49
click at [925, 89] on img at bounding box center [912, 83] width 49 height 49
